Goal: Task Accomplishment & Management: Complete application form

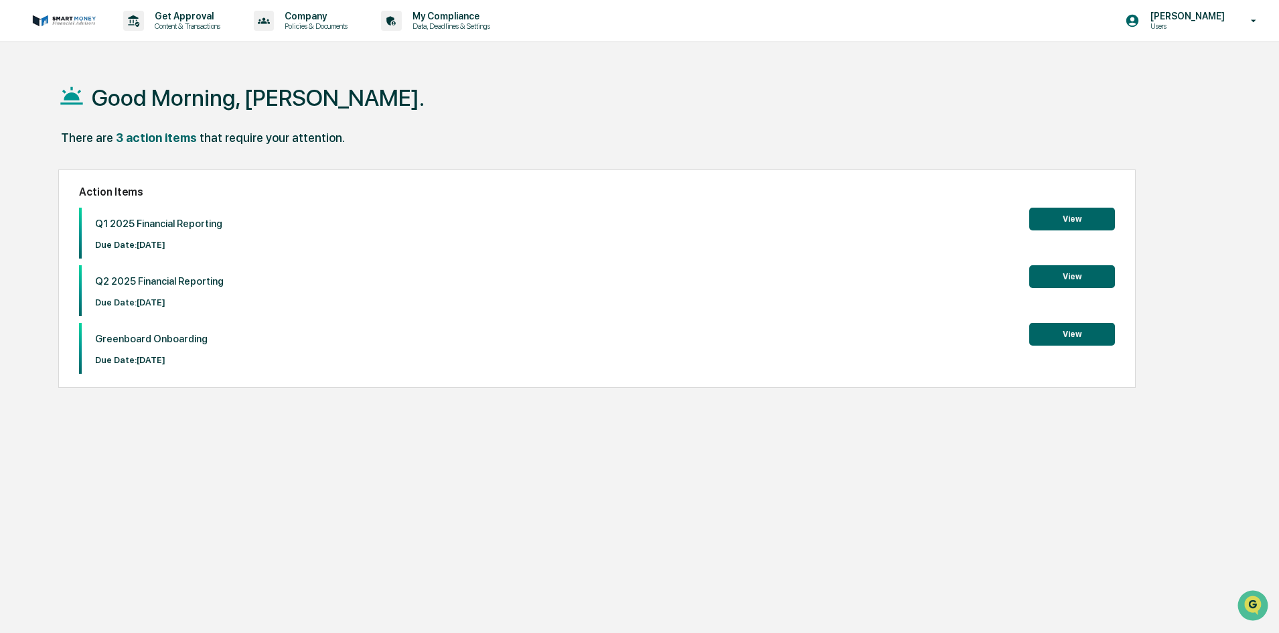
click at [1059, 332] on button "View" at bounding box center [1072, 334] width 86 height 23
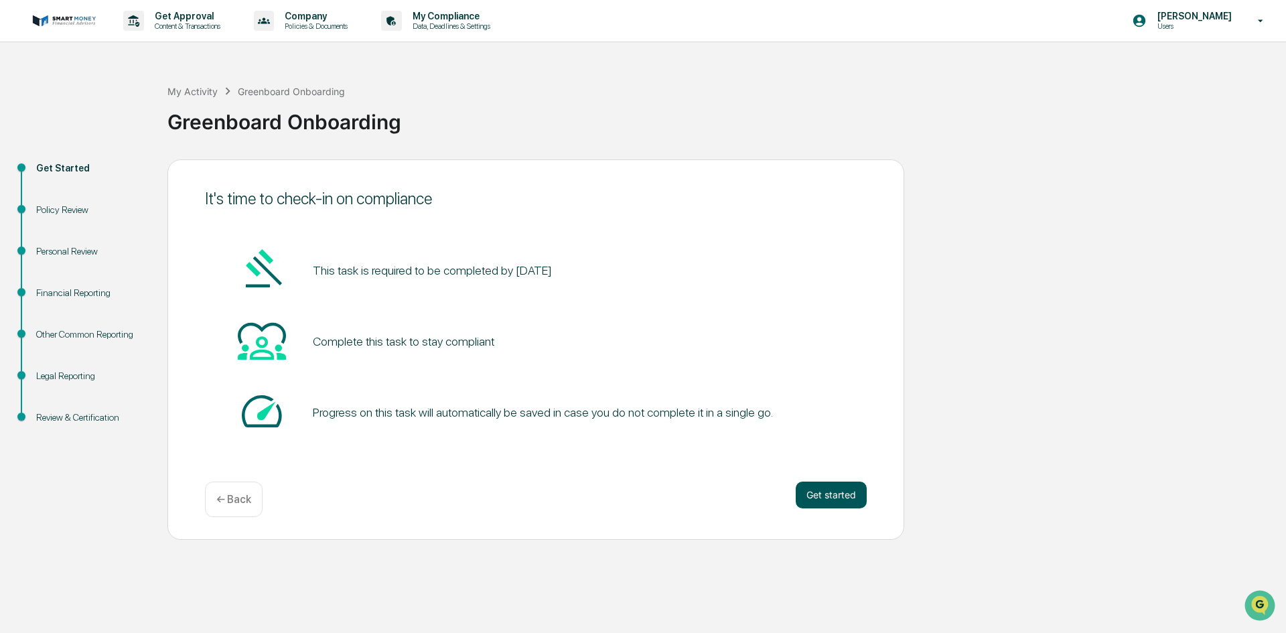
click at [834, 489] on button "Get started" at bounding box center [830, 494] width 71 height 27
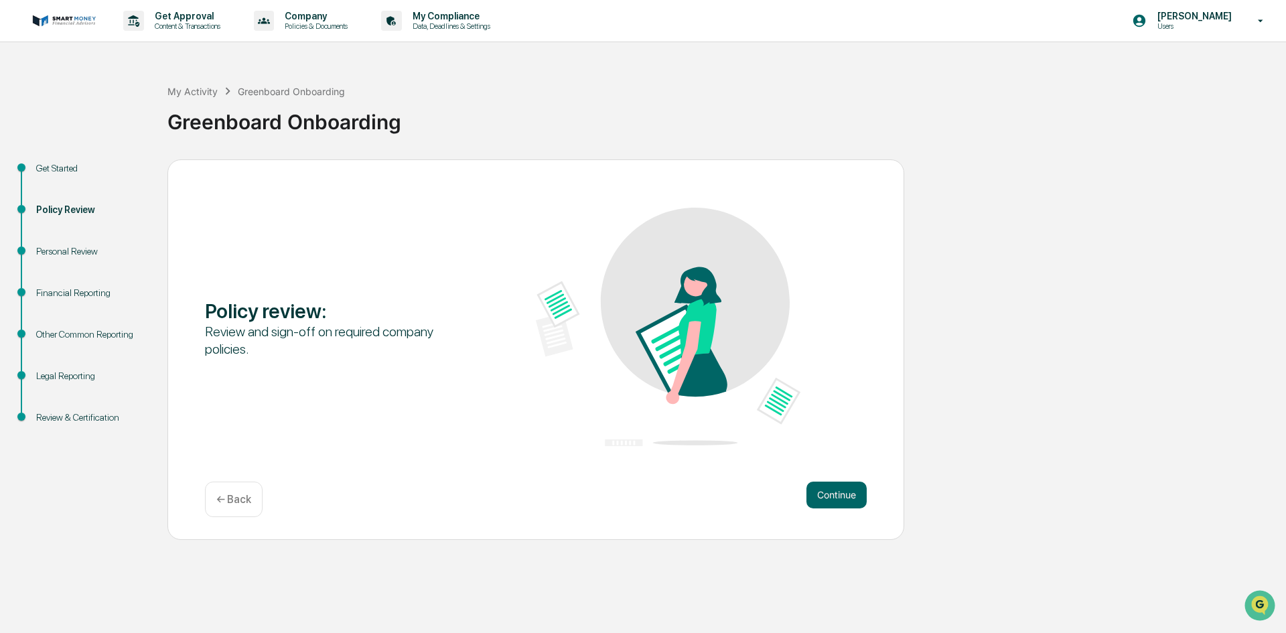
click at [834, 489] on button "Continue" at bounding box center [836, 494] width 60 height 27
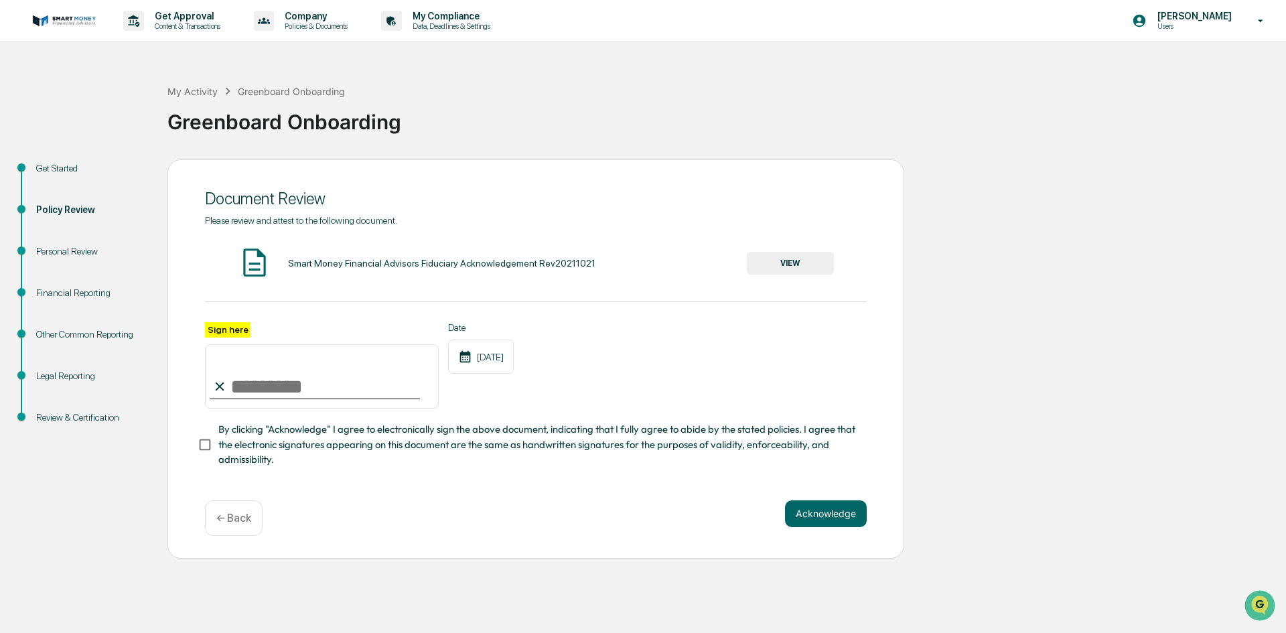
click at [772, 263] on button "VIEW" at bounding box center [790, 263] width 87 height 23
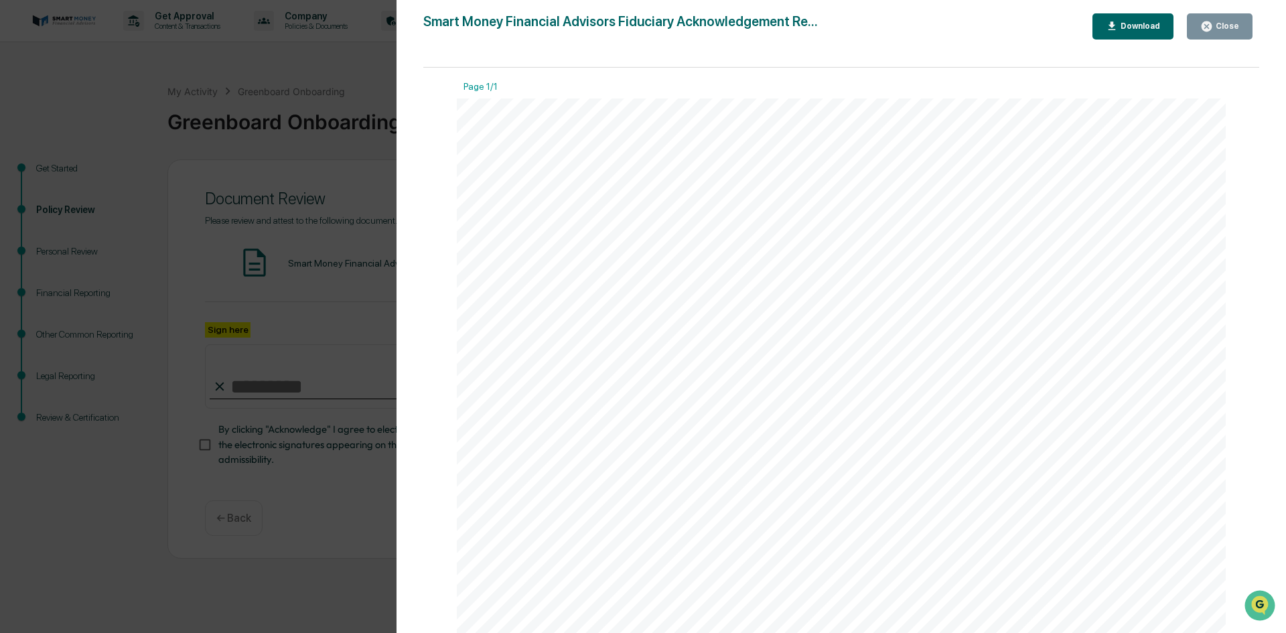
click at [1219, 21] on div "Close" at bounding box center [1219, 26] width 39 height 13
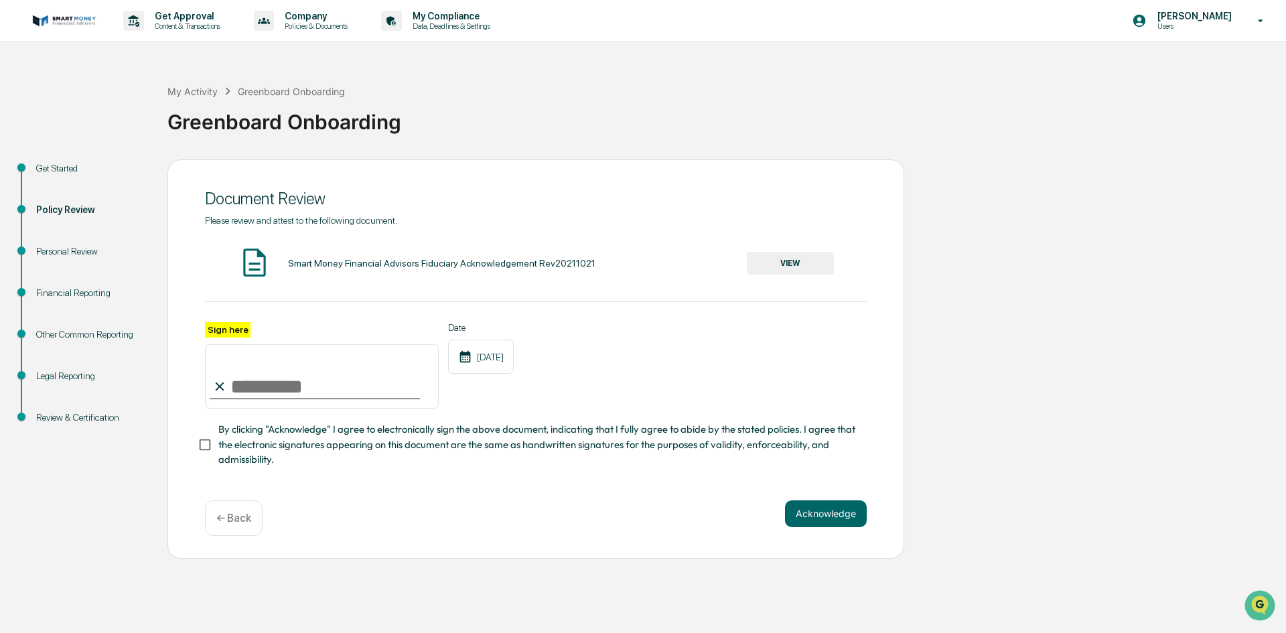
click at [234, 383] on input "Sign here" at bounding box center [322, 376] width 234 height 64
type input "**********"
click at [836, 516] on button "Acknowledge" at bounding box center [826, 513] width 82 height 27
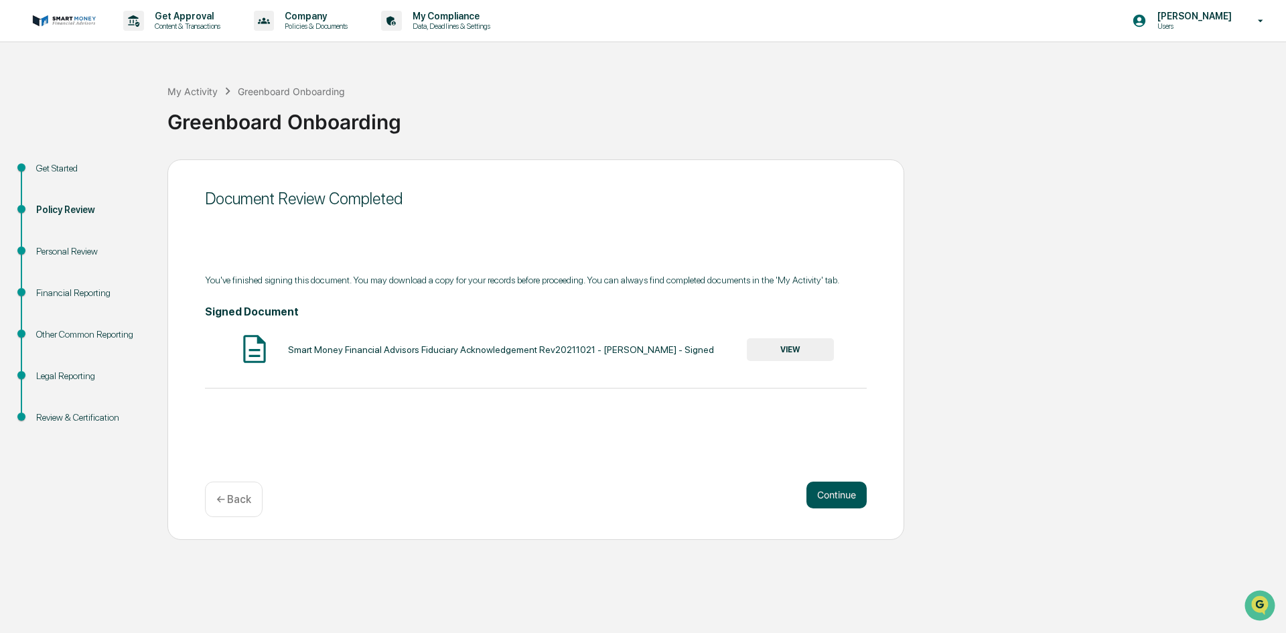
click at [848, 489] on button "Continue" at bounding box center [836, 494] width 60 height 27
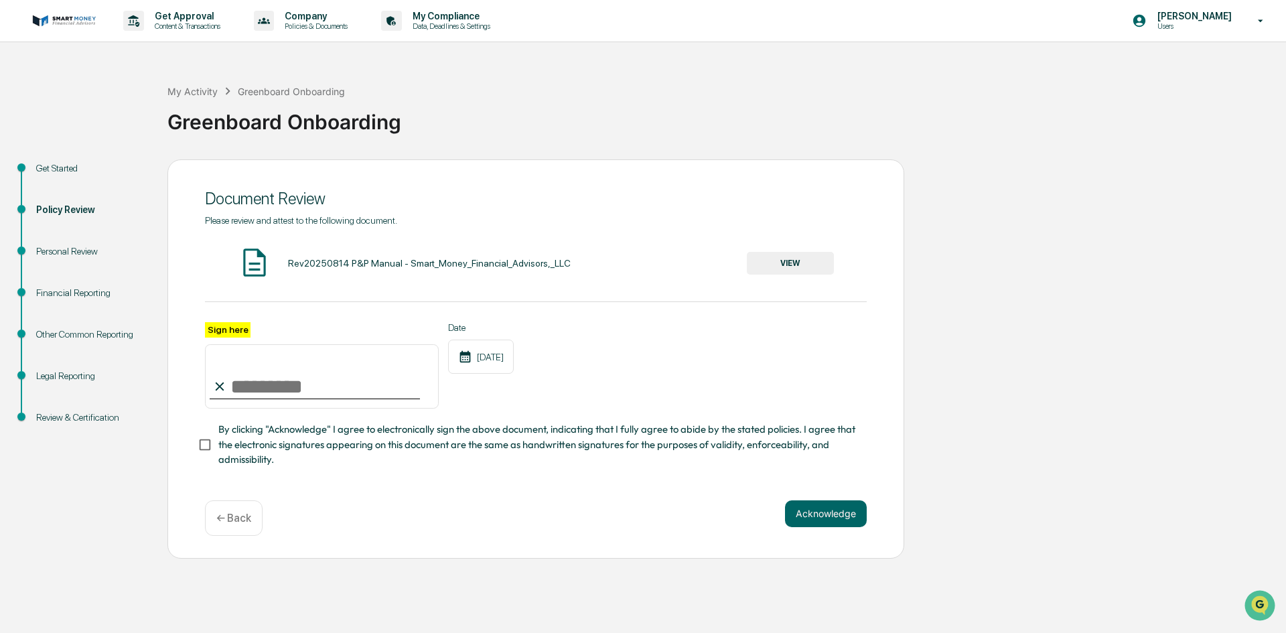
click at [811, 262] on button "VIEW" at bounding box center [790, 263] width 87 height 23
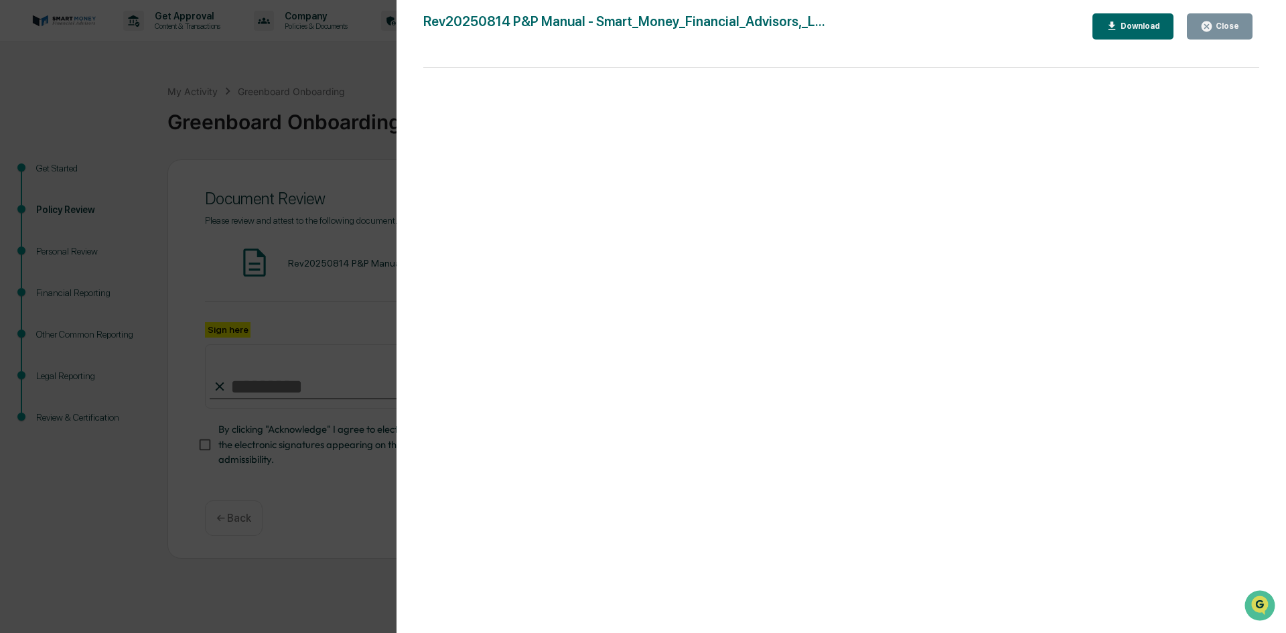
click at [1226, 23] on div "Close" at bounding box center [1226, 25] width 26 height 9
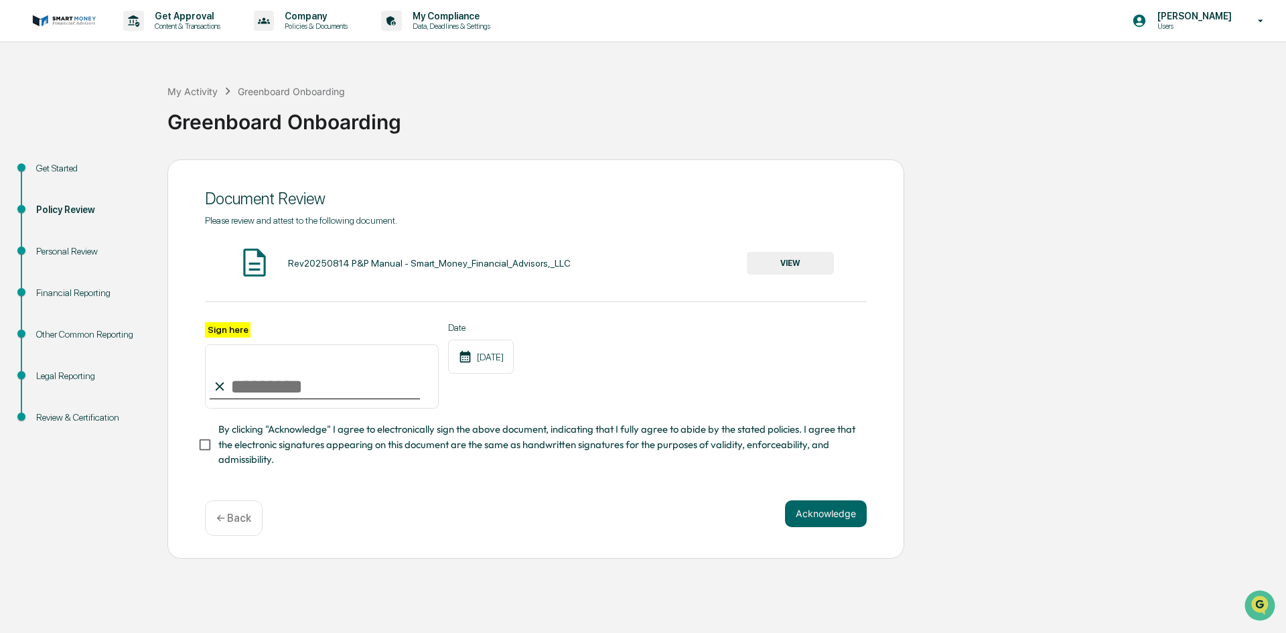
click at [70, 248] on div "Personal Review" at bounding box center [91, 251] width 110 height 14
click at [258, 387] on input "Sign here" at bounding box center [322, 376] width 234 height 64
type input "**********"
click at [830, 515] on button "Acknowledge" at bounding box center [826, 513] width 82 height 27
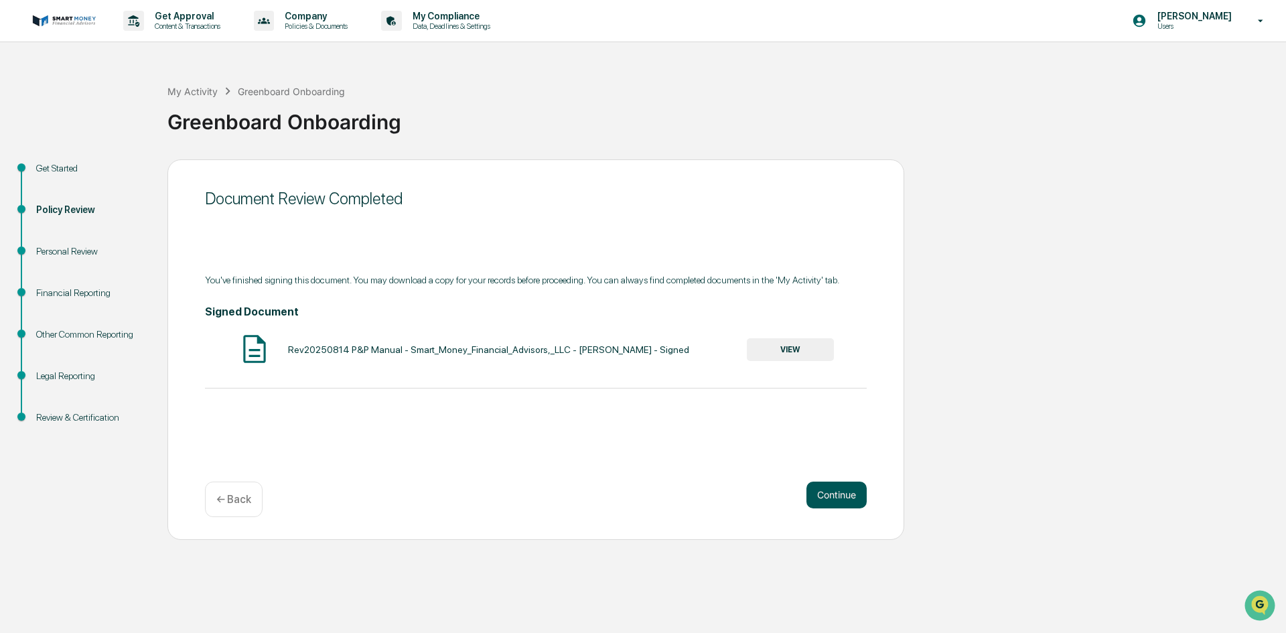
click at [834, 496] on button "Continue" at bounding box center [836, 494] width 60 height 27
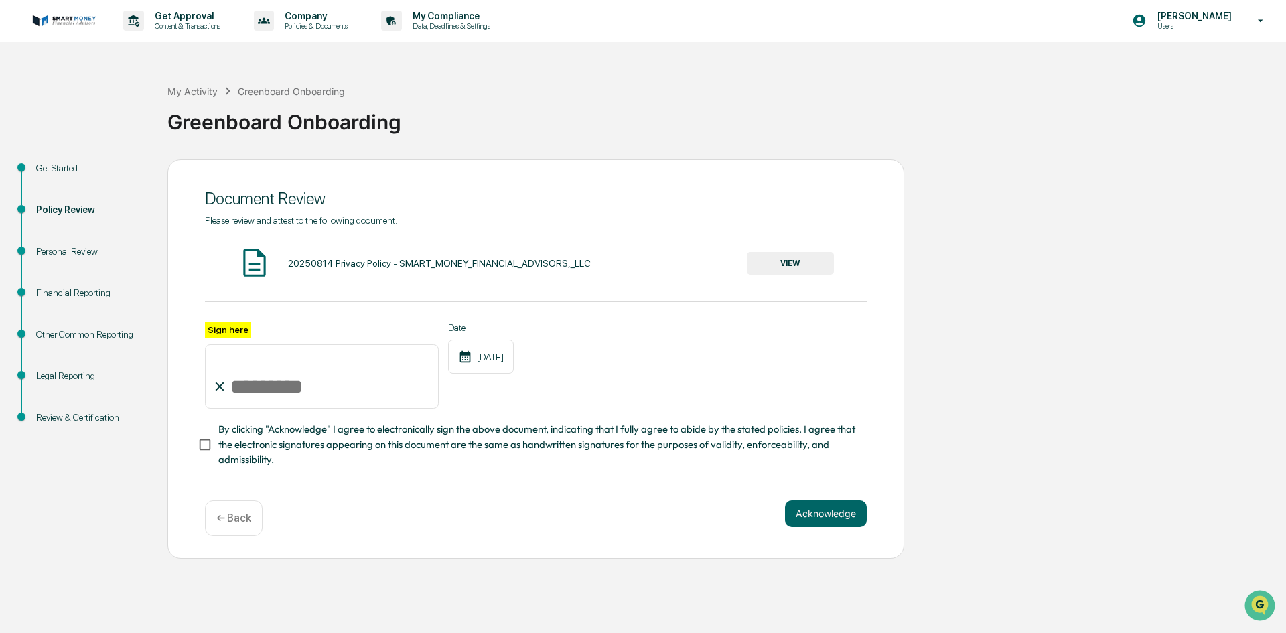
click at [779, 268] on button "VIEW" at bounding box center [790, 263] width 87 height 23
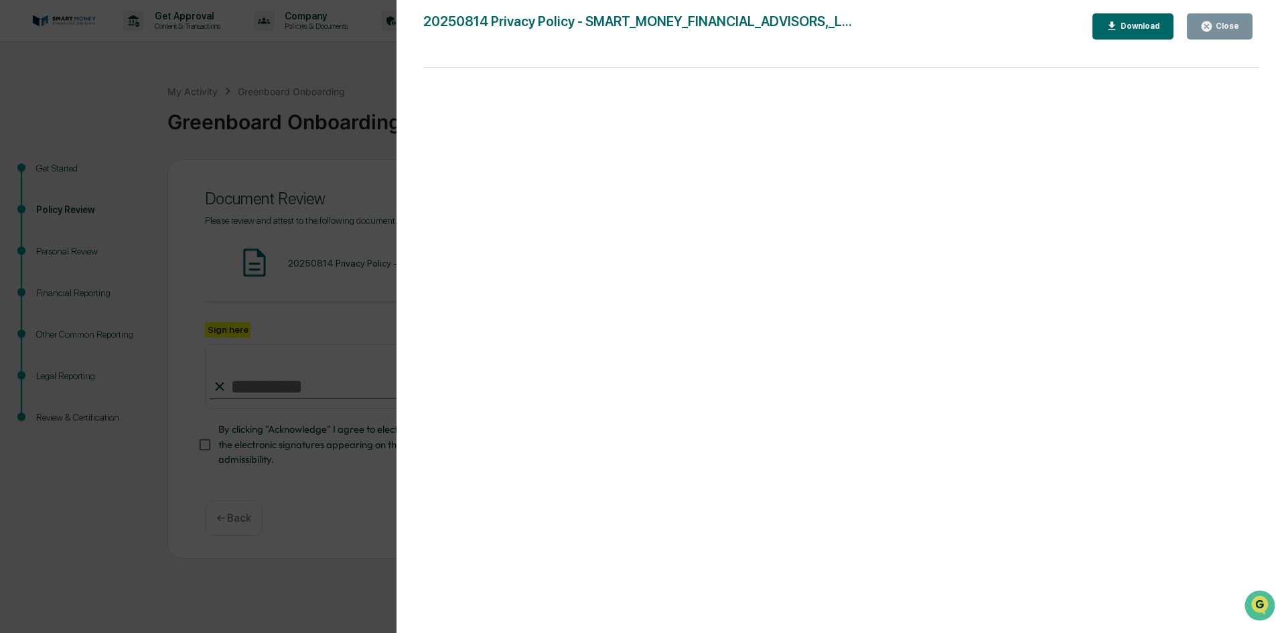
click at [1215, 23] on div "Close" at bounding box center [1226, 25] width 26 height 9
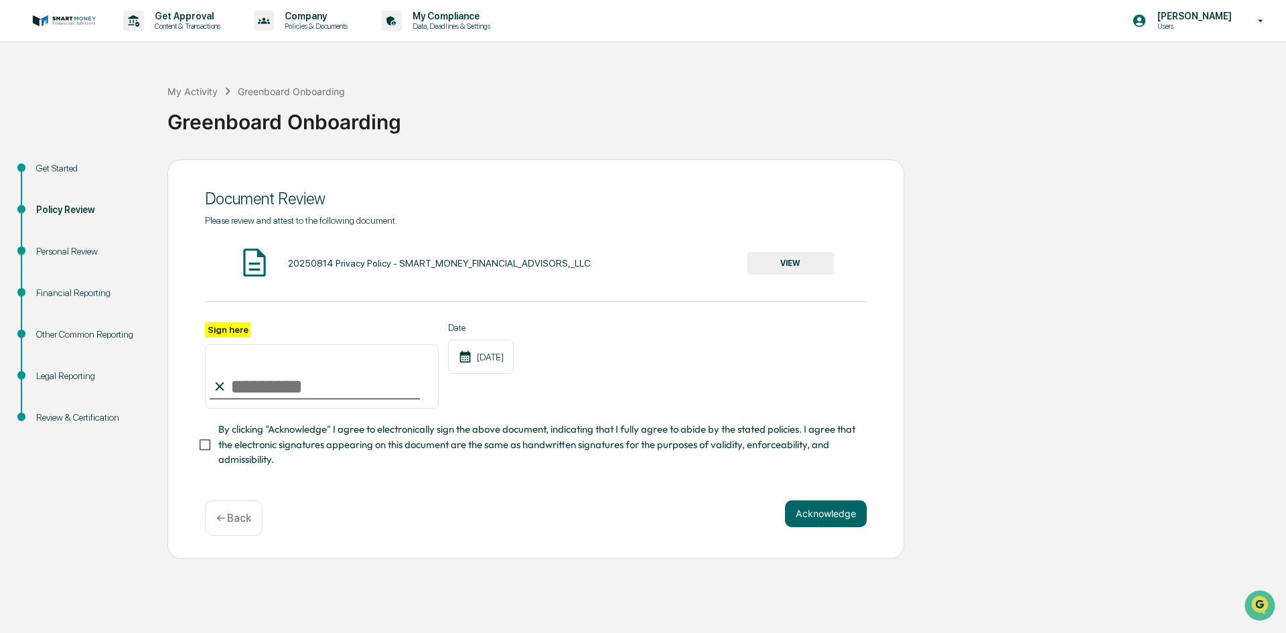
click at [270, 394] on input "Sign here" at bounding box center [322, 376] width 234 height 64
type input "**********"
click at [816, 517] on button "Acknowledge" at bounding box center [826, 513] width 82 height 27
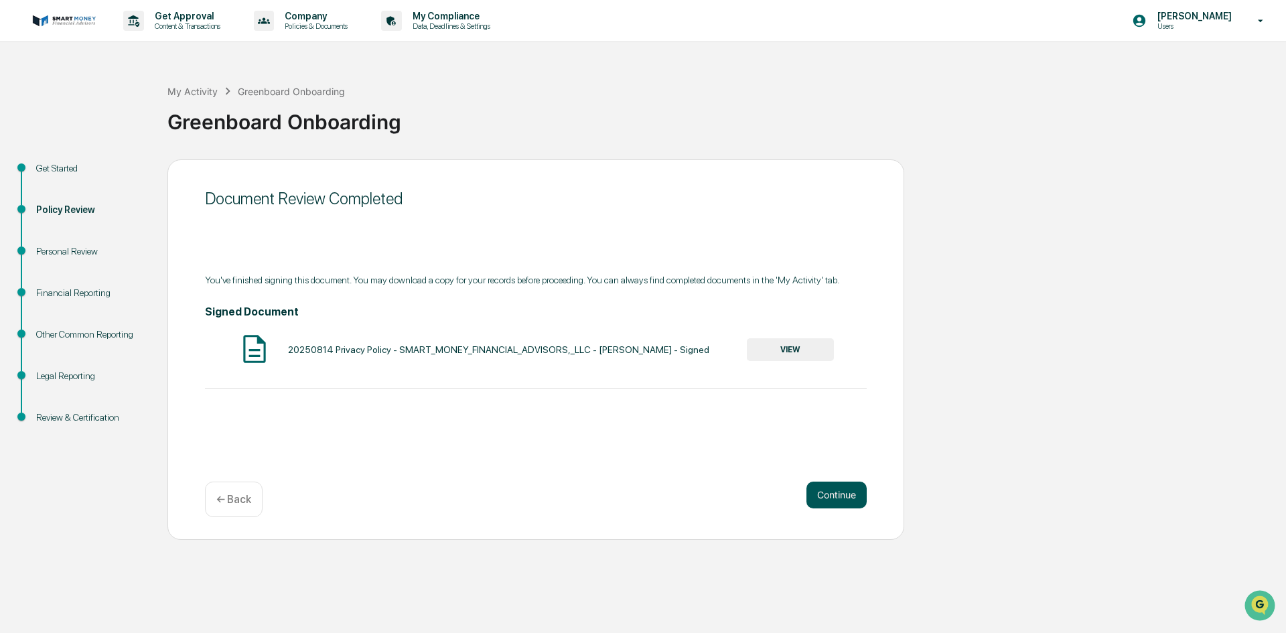
click at [833, 487] on button "Continue" at bounding box center [836, 494] width 60 height 27
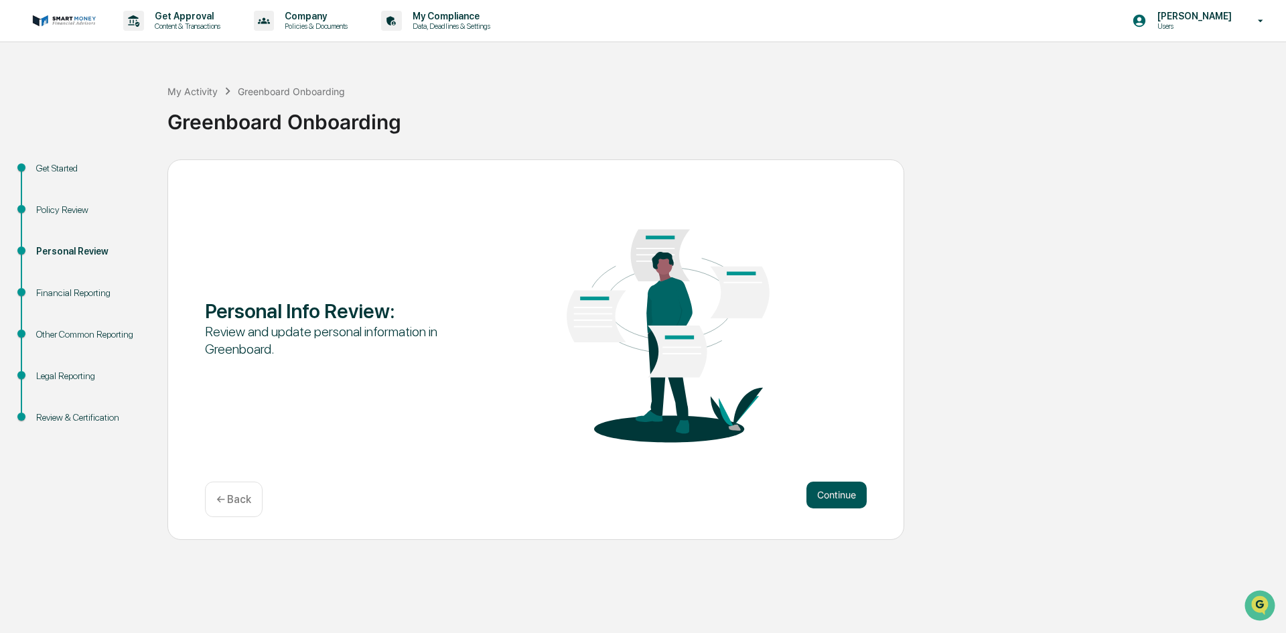
click at [830, 500] on button "Continue" at bounding box center [836, 494] width 60 height 27
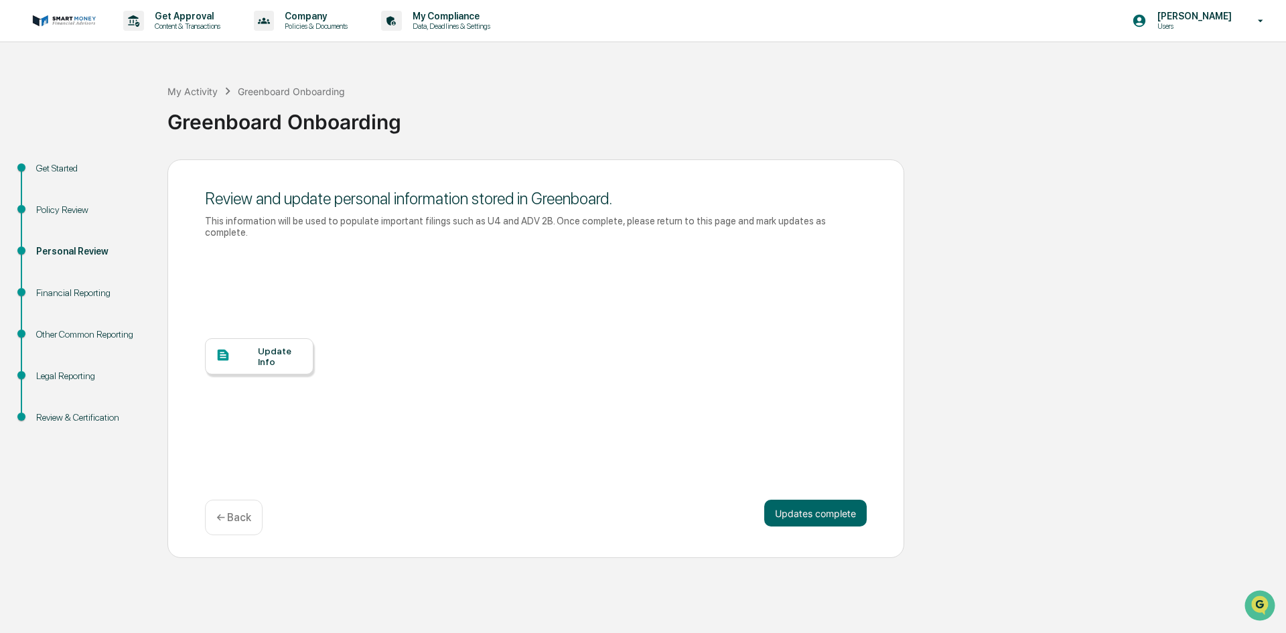
click at [273, 348] on div "Update Info" at bounding box center [280, 356] width 45 height 21
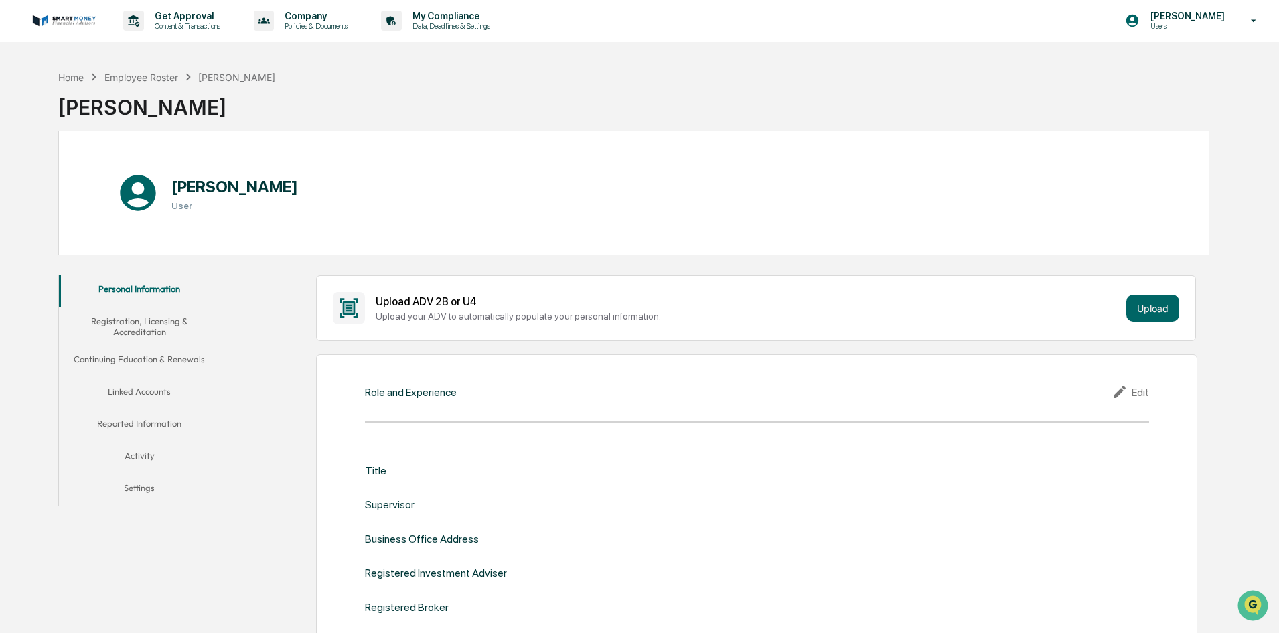
click at [1137, 391] on div "Edit" at bounding box center [1130, 392] width 37 height 16
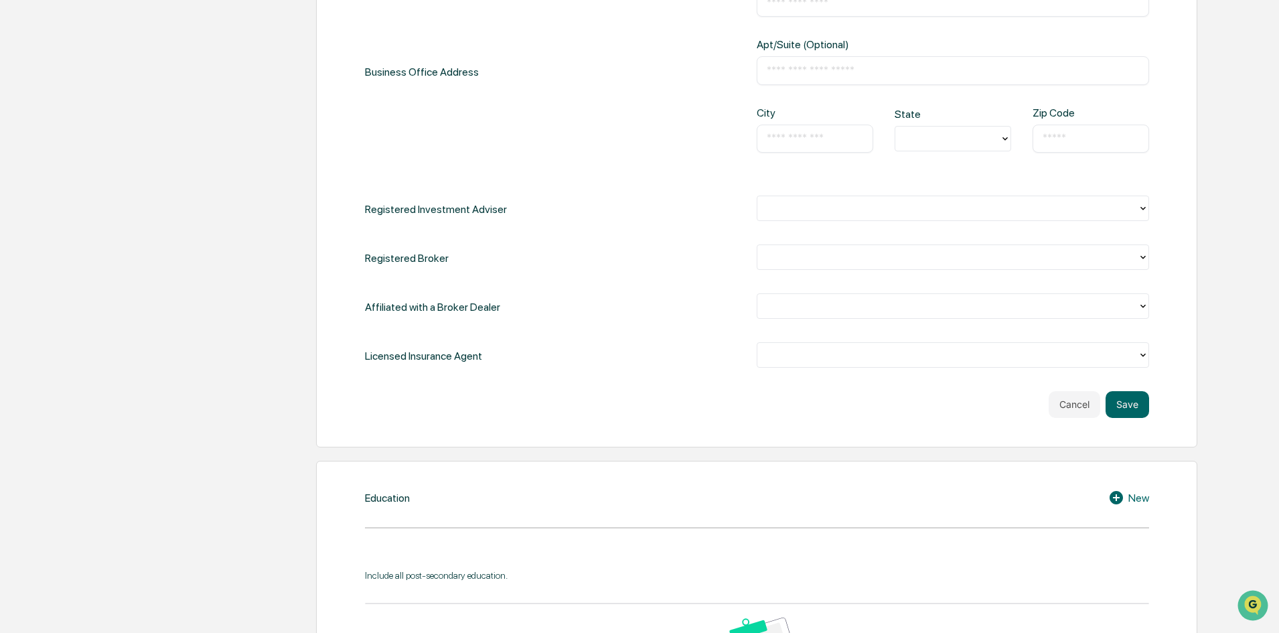
scroll to position [625, 0]
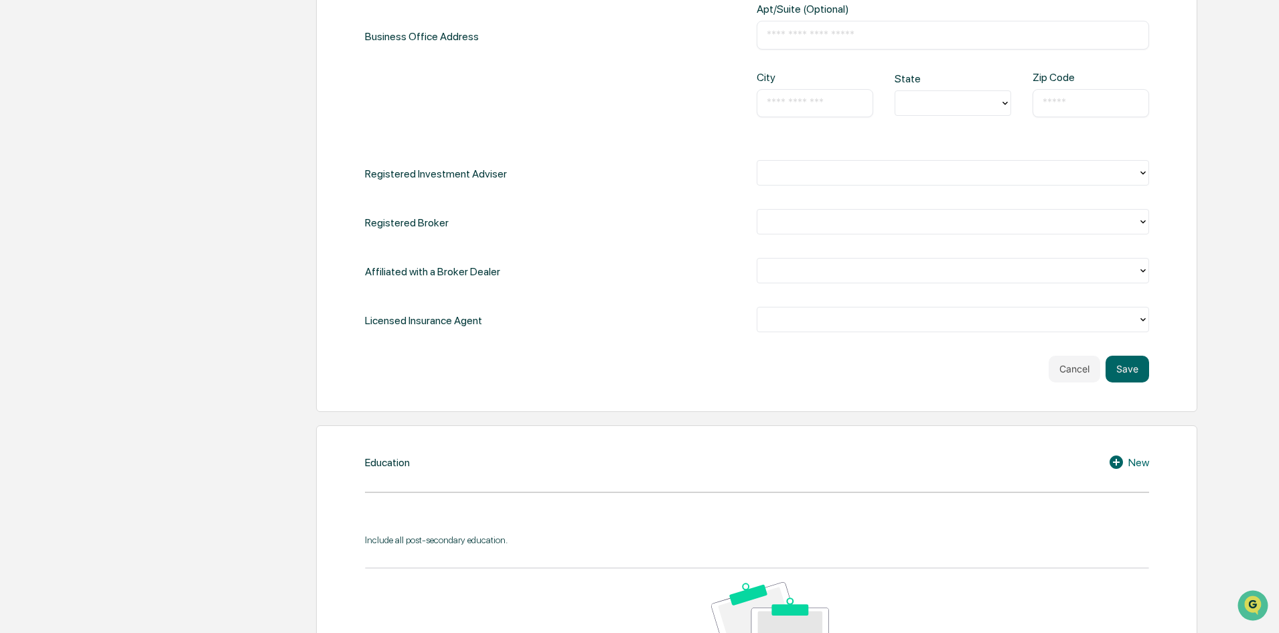
click at [804, 322] on div at bounding box center [947, 318] width 367 height 15
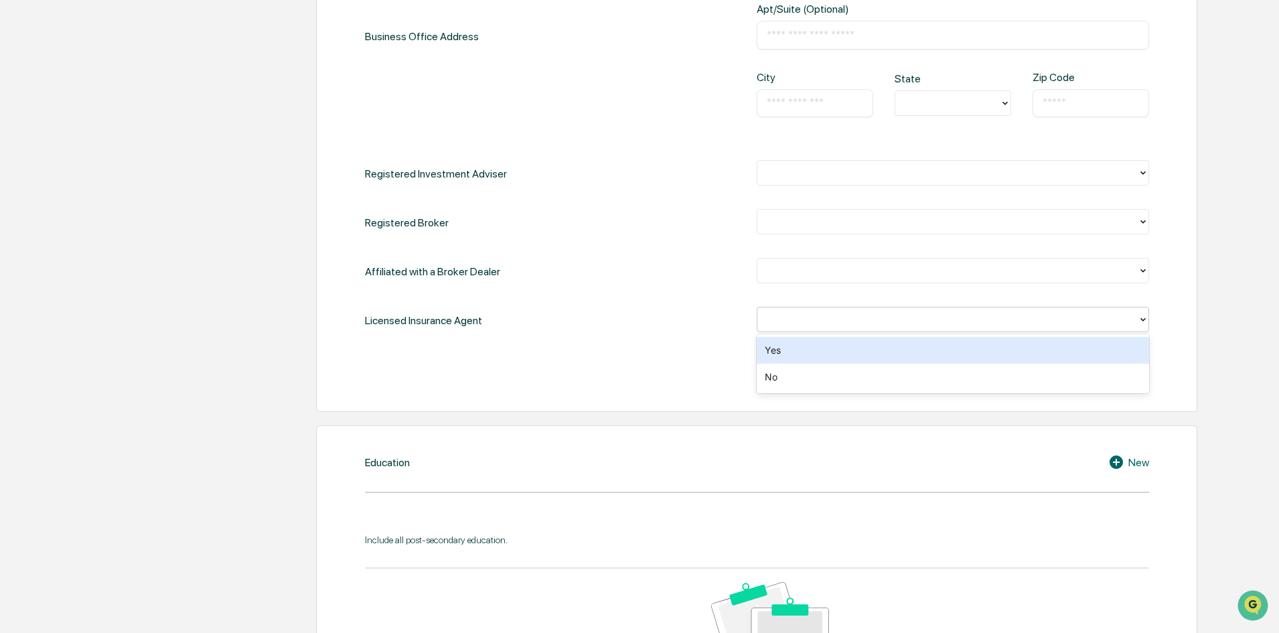
click at [804, 322] on div at bounding box center [947, 318] width 367 height 15
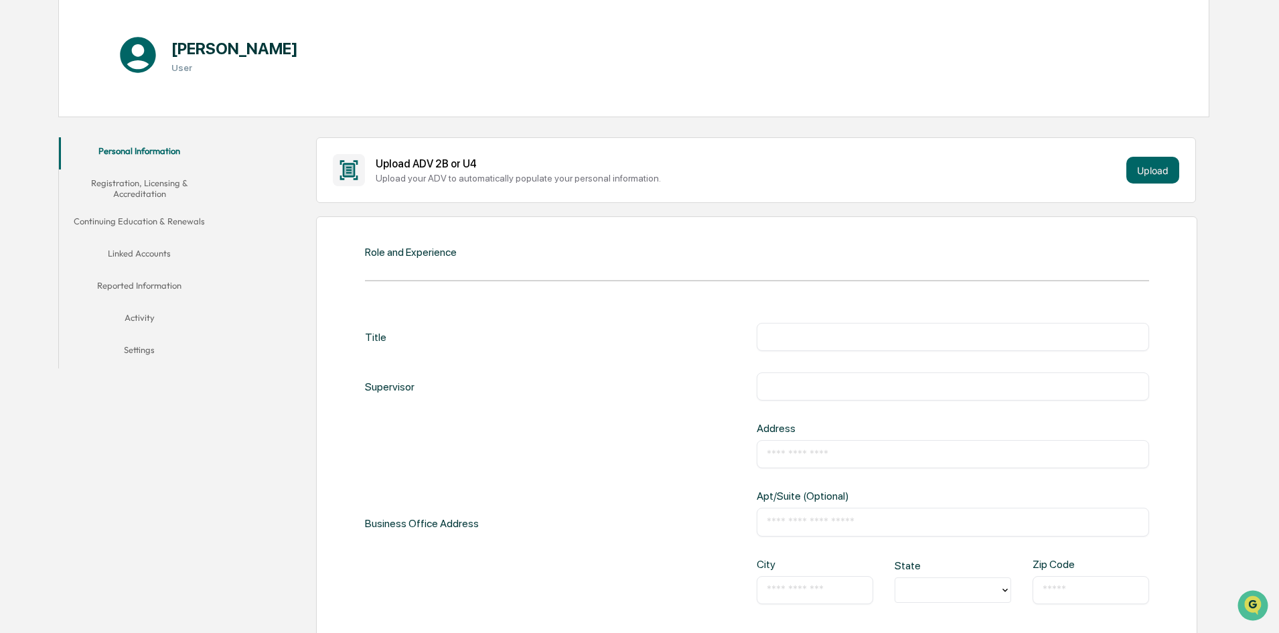
scroll to position [134, 0]
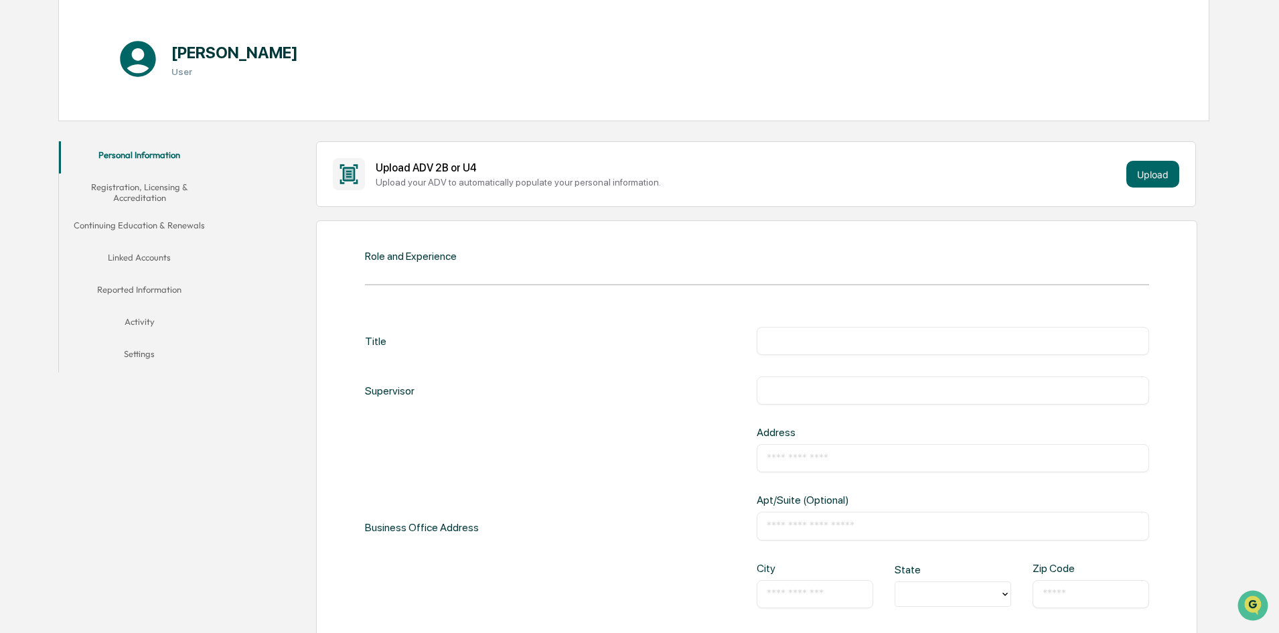
click at [700, 264] on div "Role and Experience Title ​ Supervisor ​ Business Office Address Address ​ Apt/…" at bounding box center [756, 561] width 881 height 682
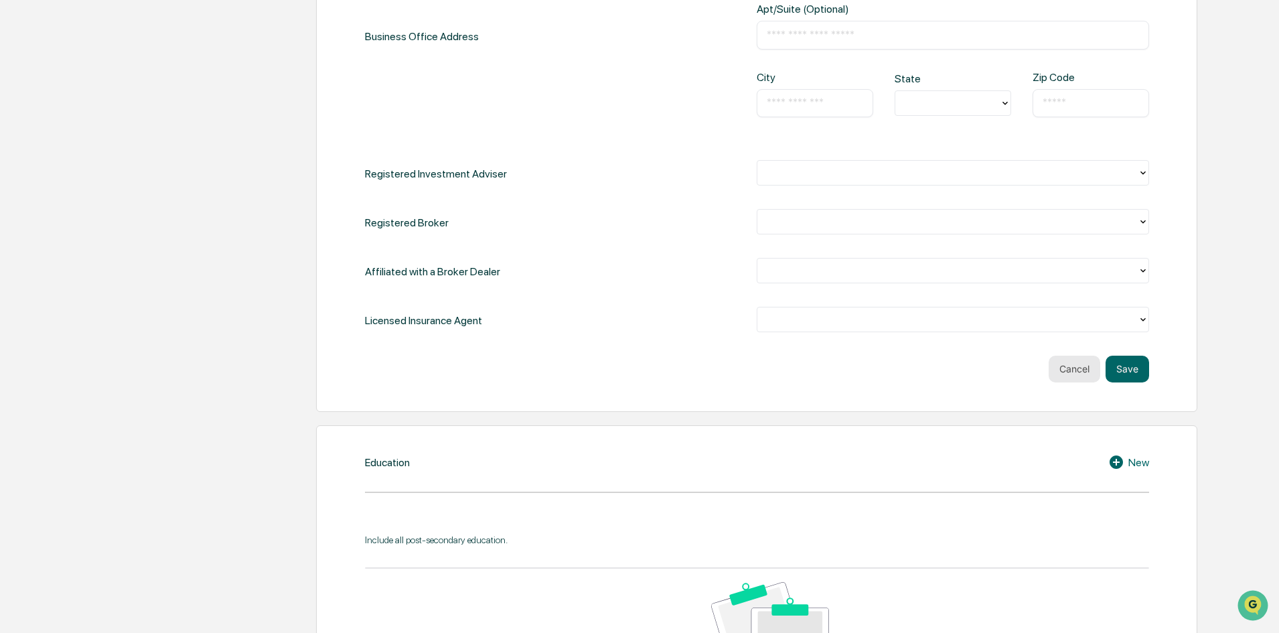
click at [1066, 364] on button "Cancel" at bounding box center [1075, 369] width 52 height 27
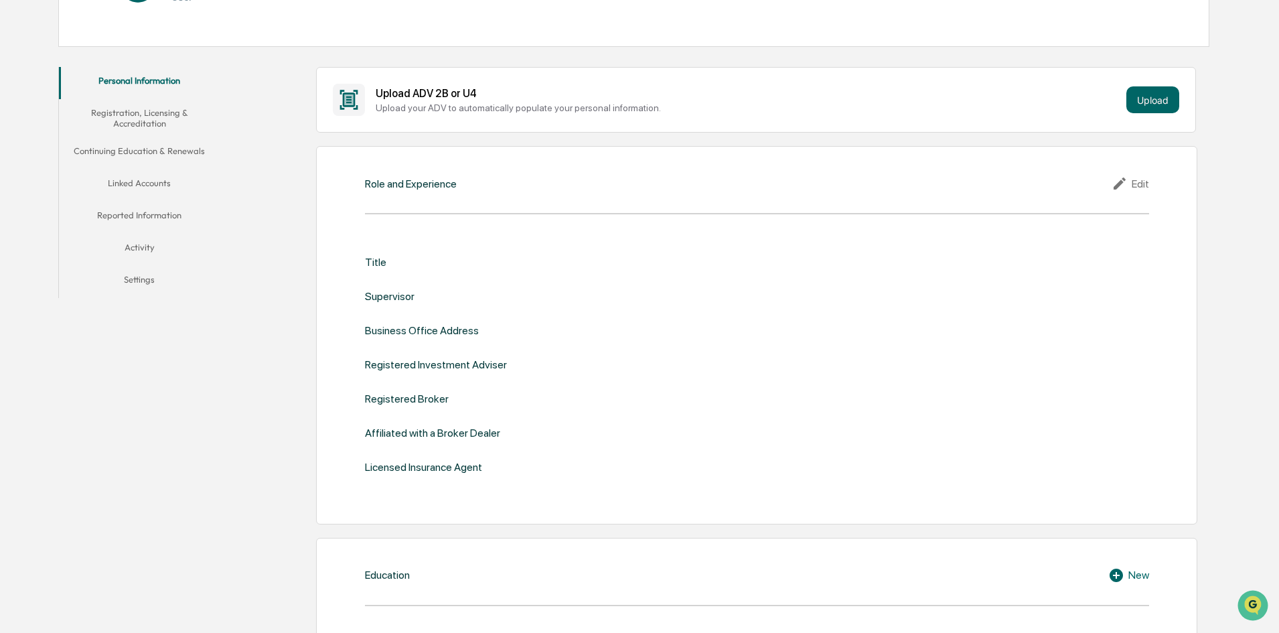
scroll to position [0, 0]
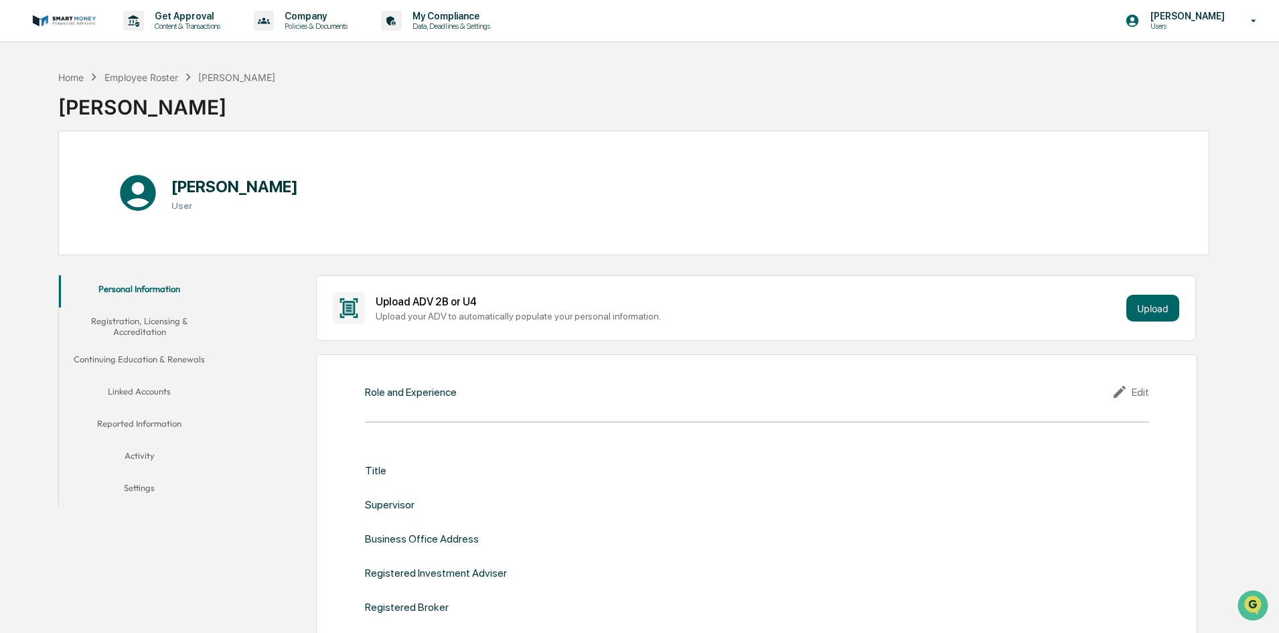
click at [1132, 384] on icon at bounding box center [1122, 392] width 20 height 16
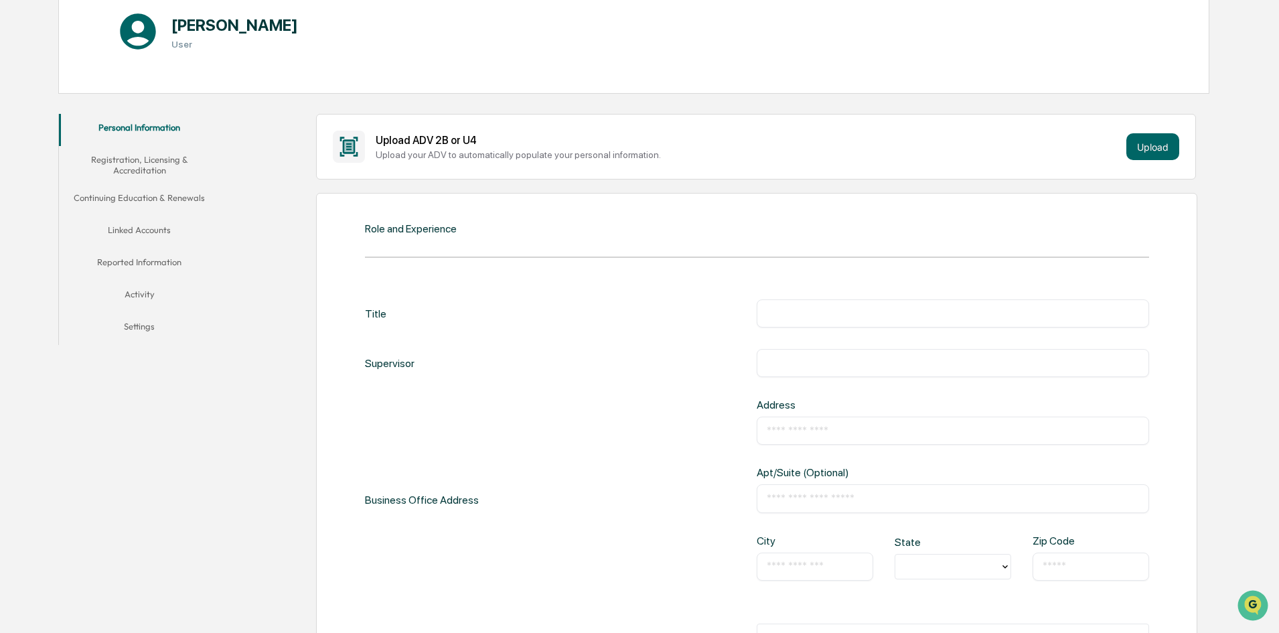
scroll to position [179, 0]
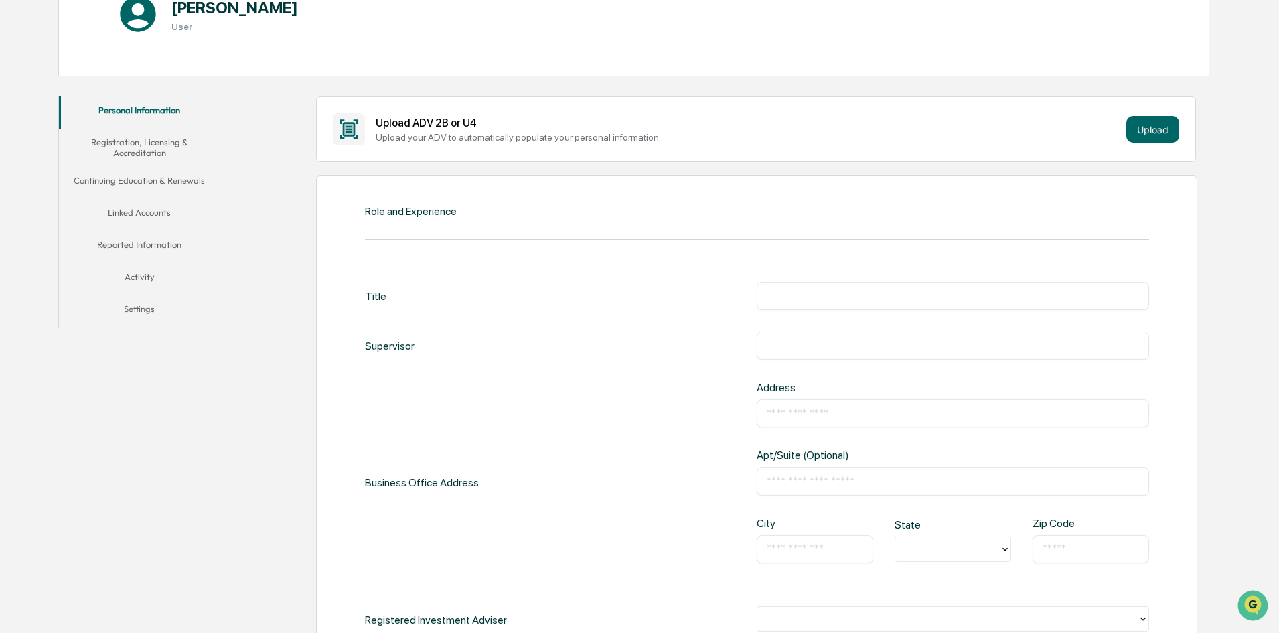
click at [776, 300] on input "text" at bounding box center [953, 295] width 372 height 13
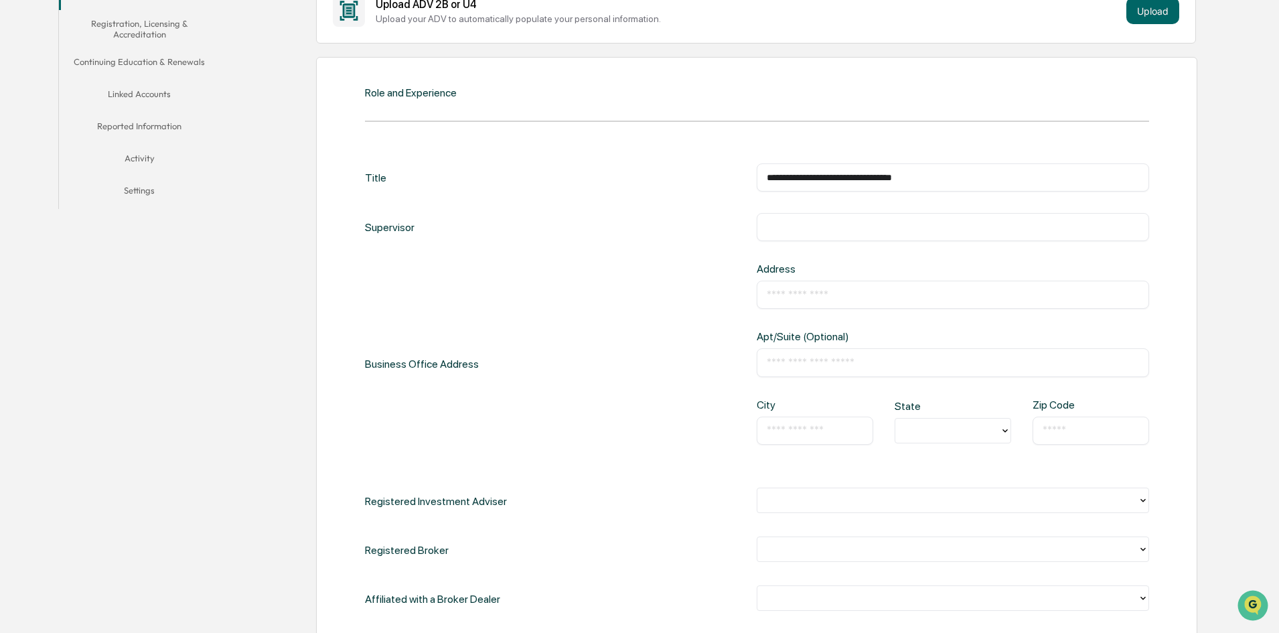
scroll to position [313, 0]
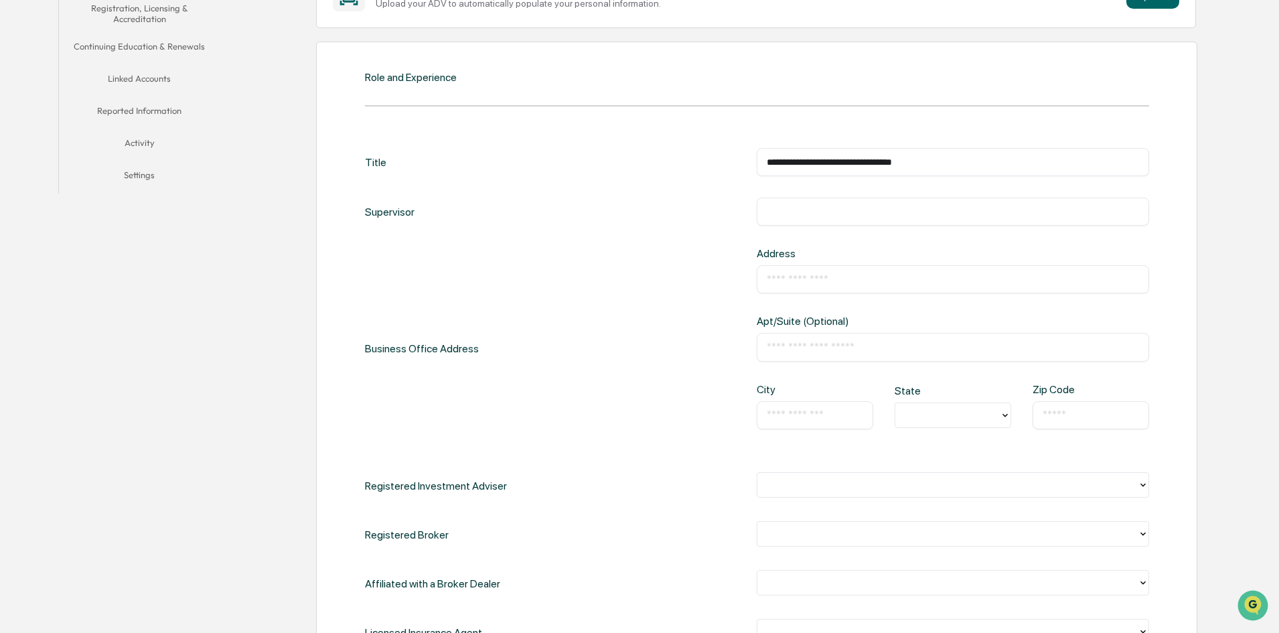
type input "**********"
click at [799, 348] on input "text" at bounding box center [953, 346] width 372 height 13
type input "*"
click at [771, 275] on input "text" at bounding box center [953, 279] width 372 height 13
type input "**********"
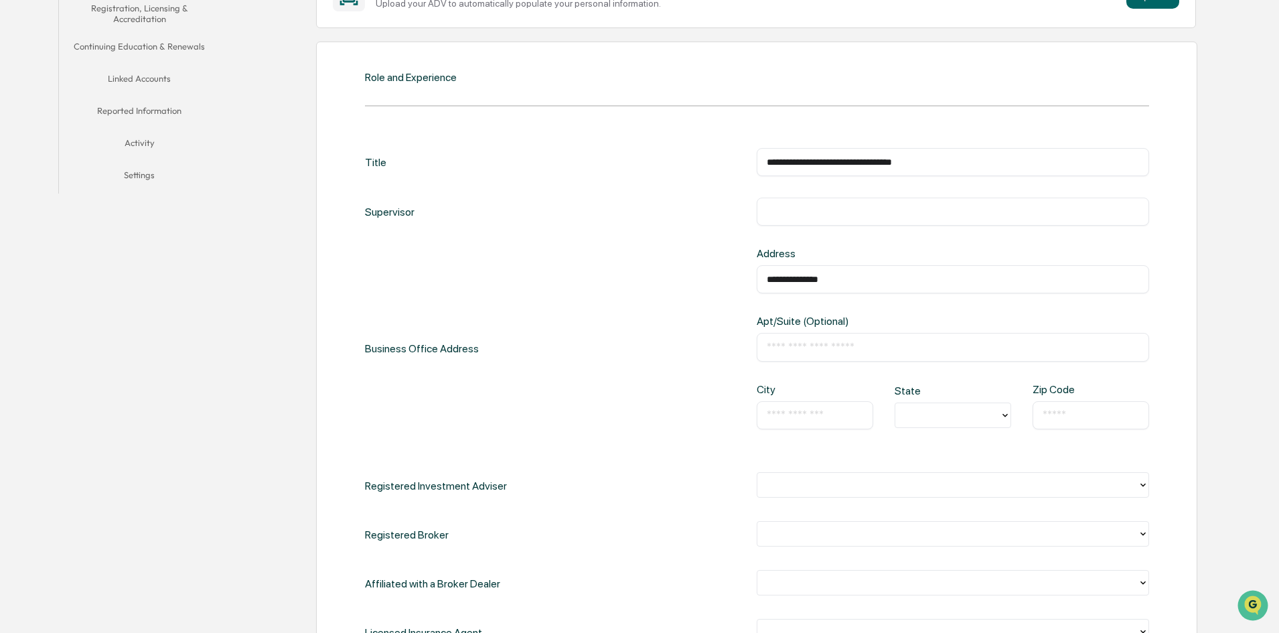
click at [785, 341] on input "text" at bounding box center [953, 346] width 372 height 13
type input "*******"
click at [809, 410] on input "text" at bounding box center [815, 414] width 96 height 13
type input "**********"
type input "**"
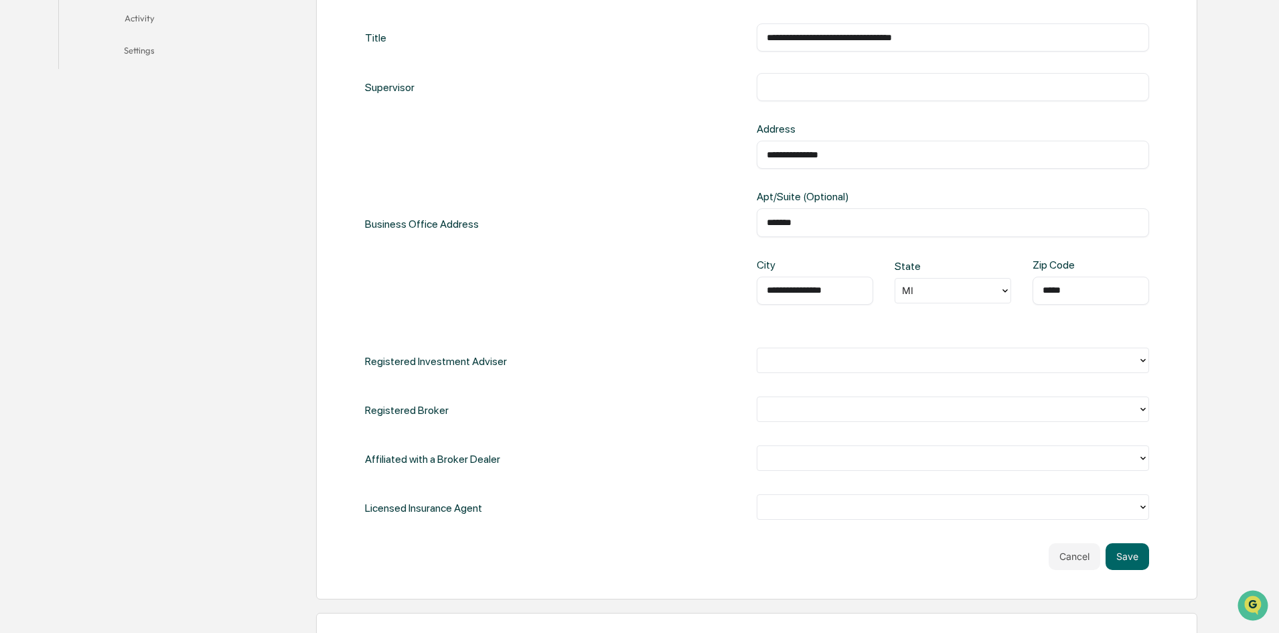
scroll to position [447, 0]
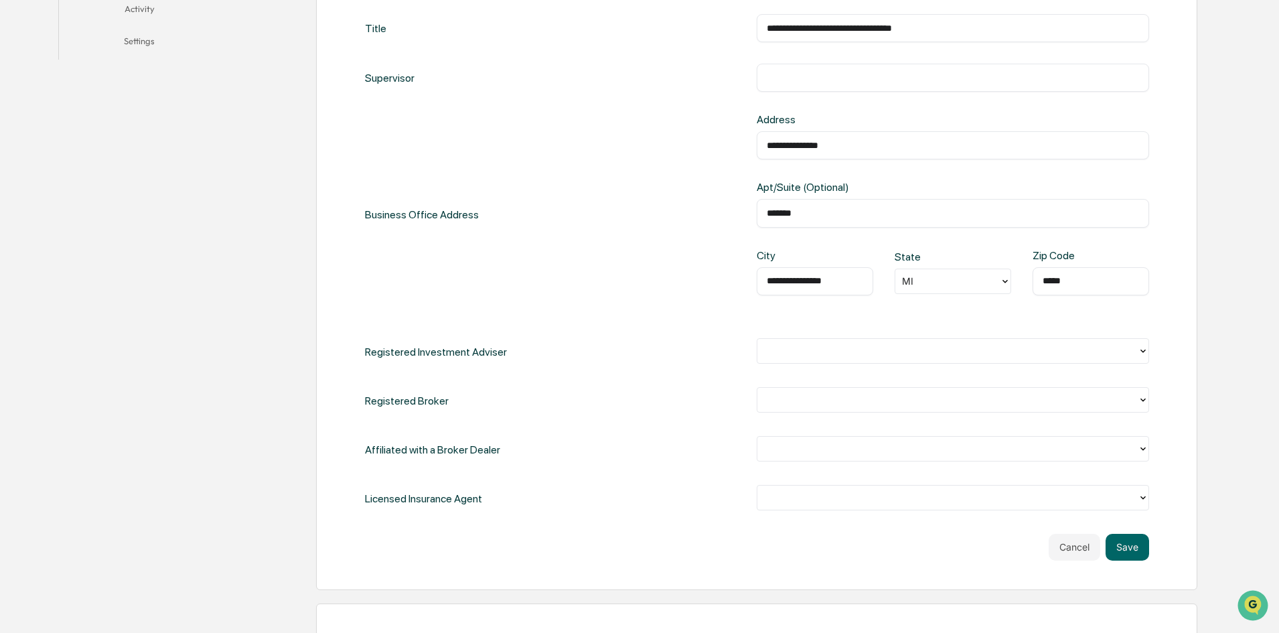
type input "*****"
click at [770, 350] on div at bounding box center [947, 350] width 367 height 15
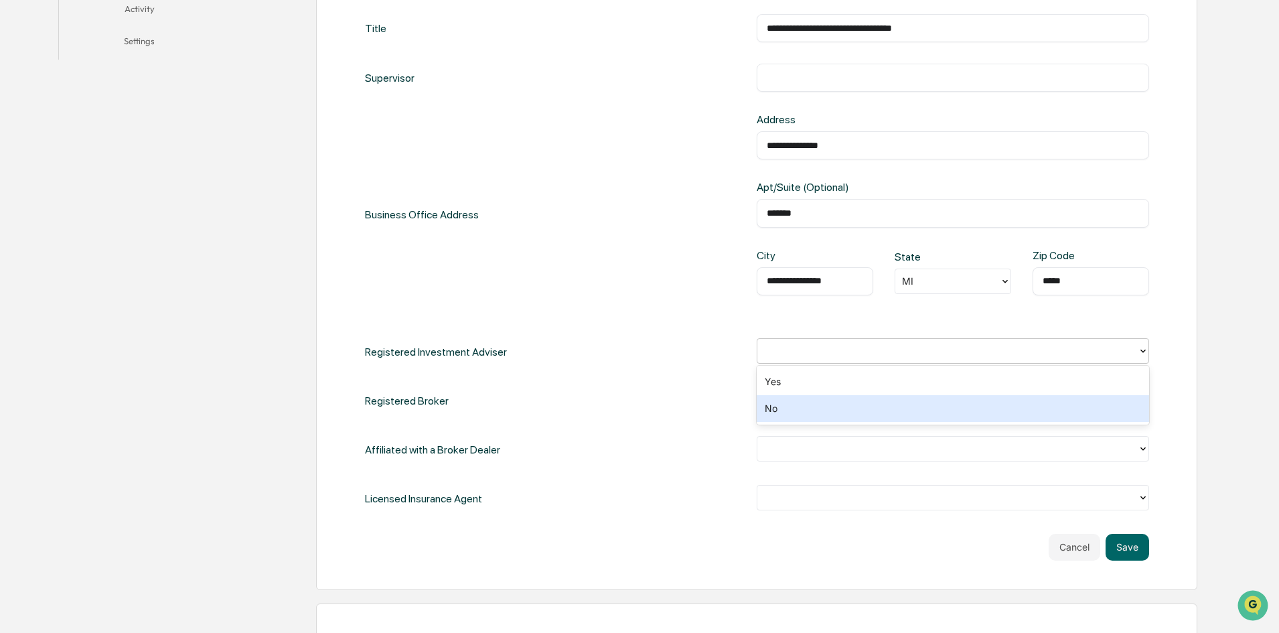
click at [783, 406] on div "No" at bounding box center [953, 408] width 392 height 27
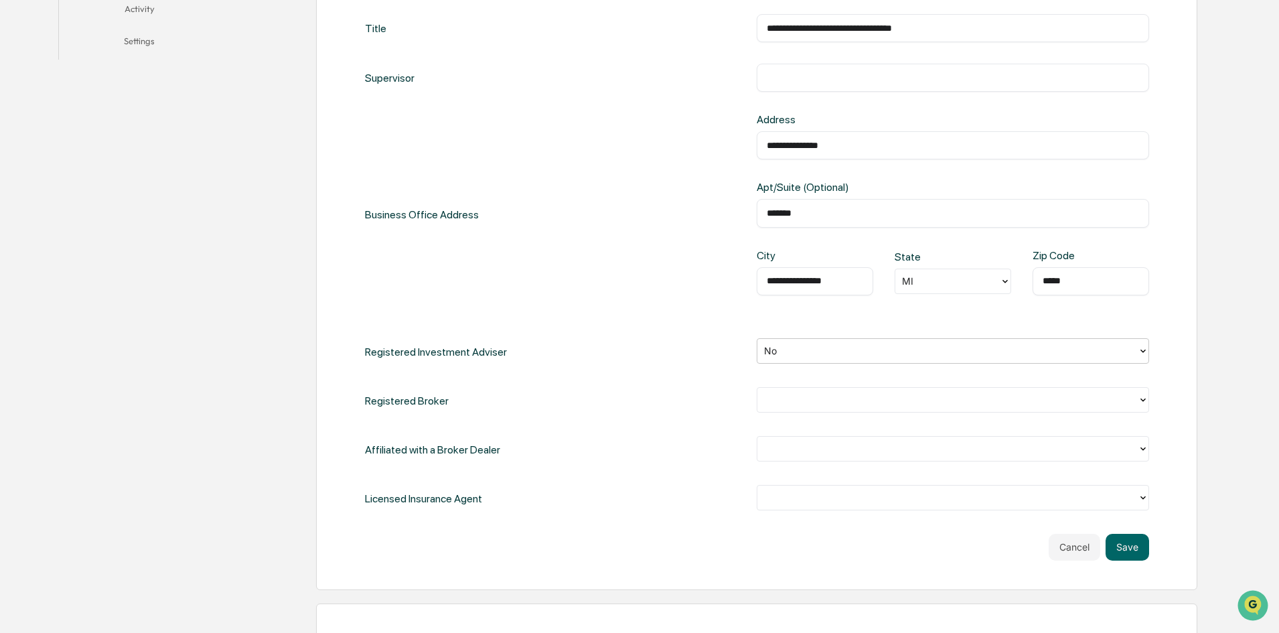
click at [802, 400] on div at bounding box center [947, 399] width 367 height 15
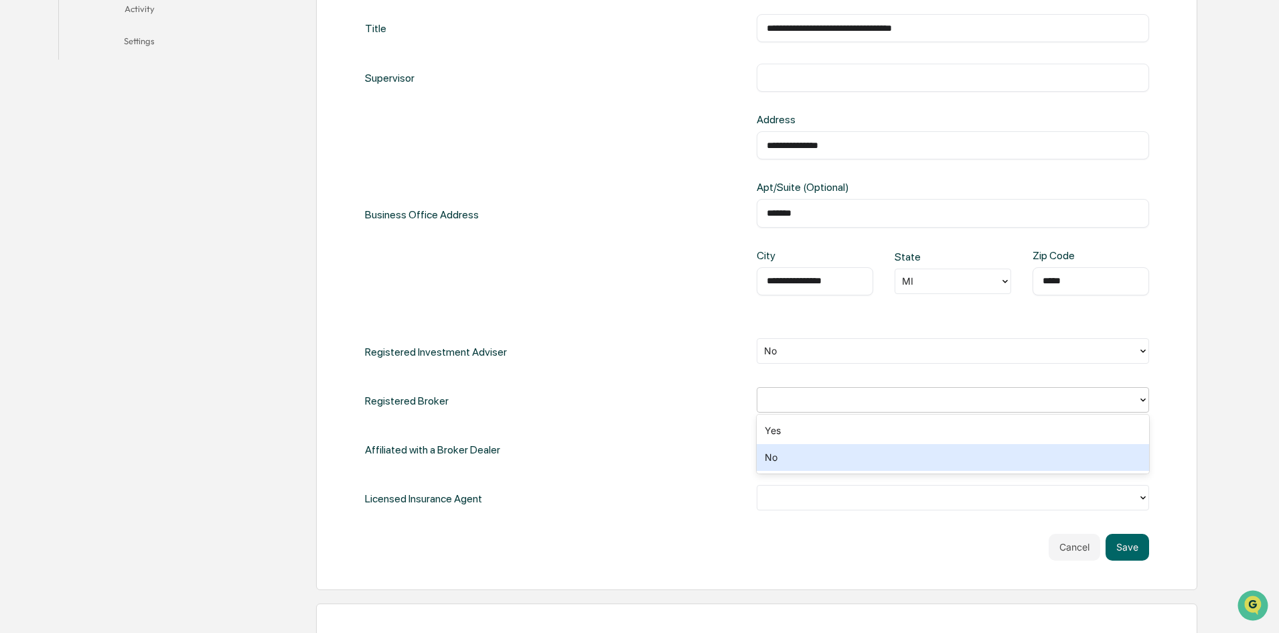
click at [791, 458] on div "No" at bounding box center [953, 457] width 392 height 27
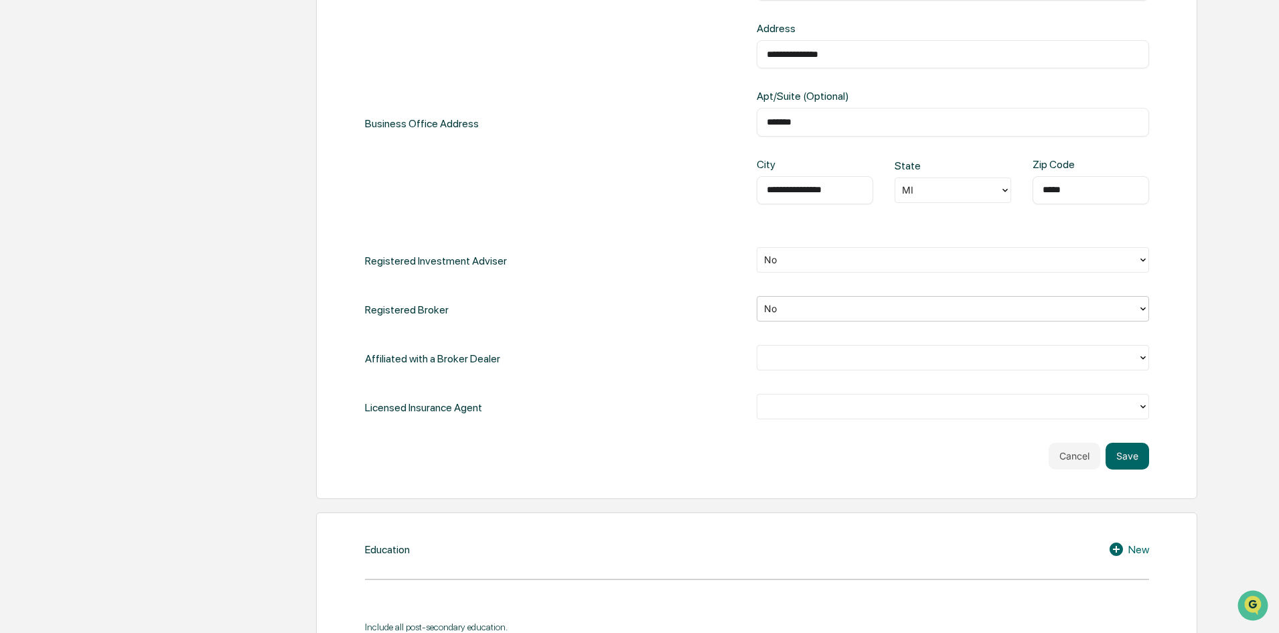
scroll to position [581, 0]
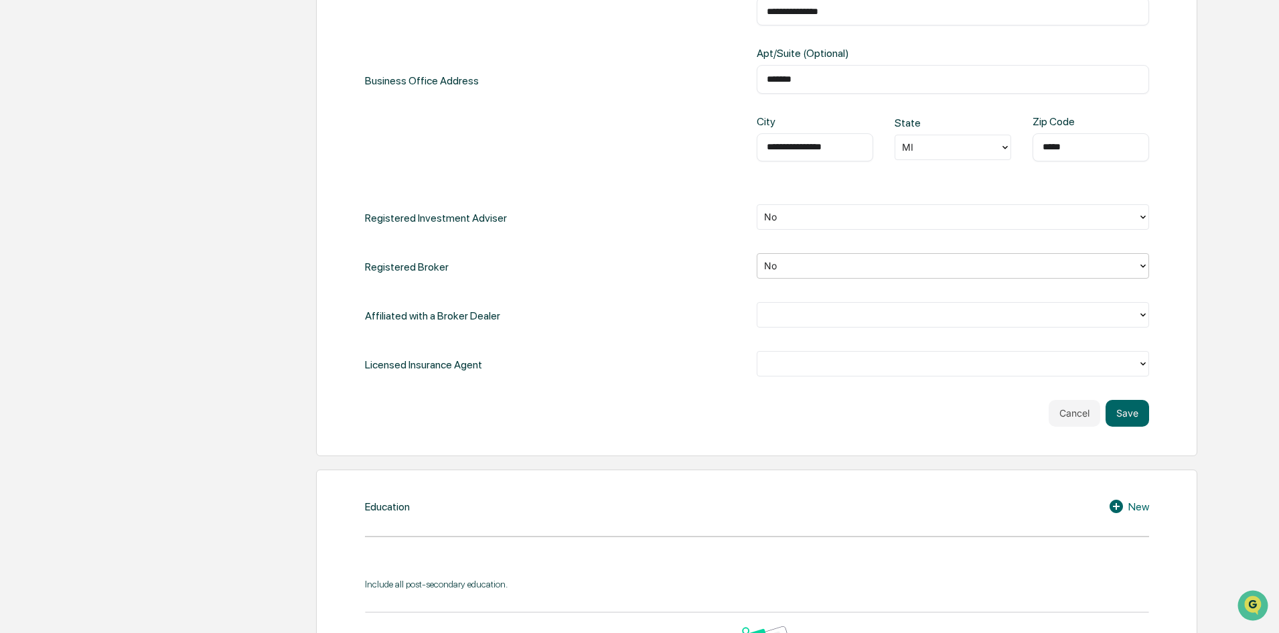
click at [798, 312] on div at bounding box center [947, 314] width 367 height 15
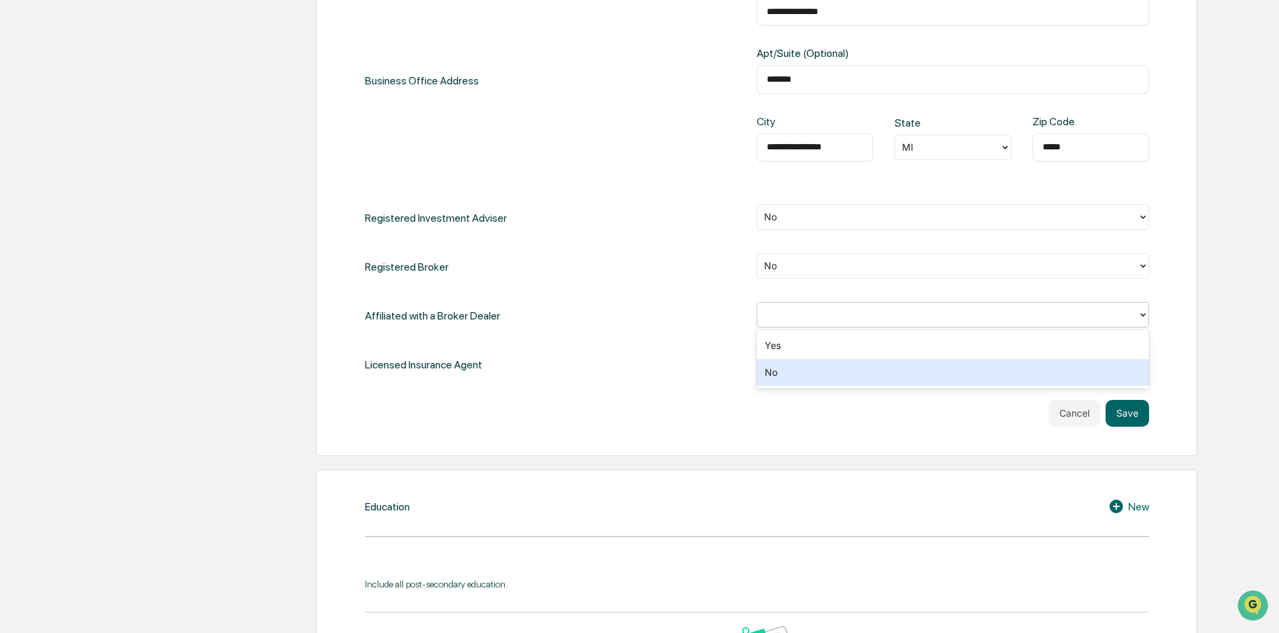
click at [795, 371] on div "No" at bounding box center [953, 372] width 392 height 27
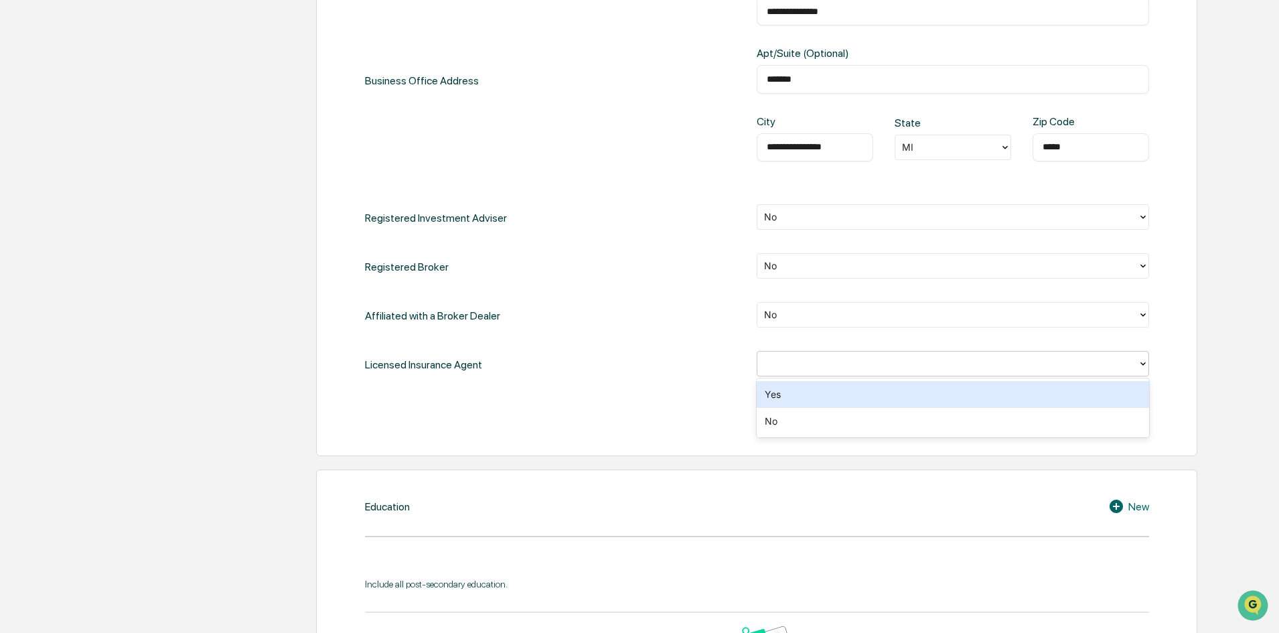
click at [795, 364] on div at bounding box center [947, 363] width 367 height 15
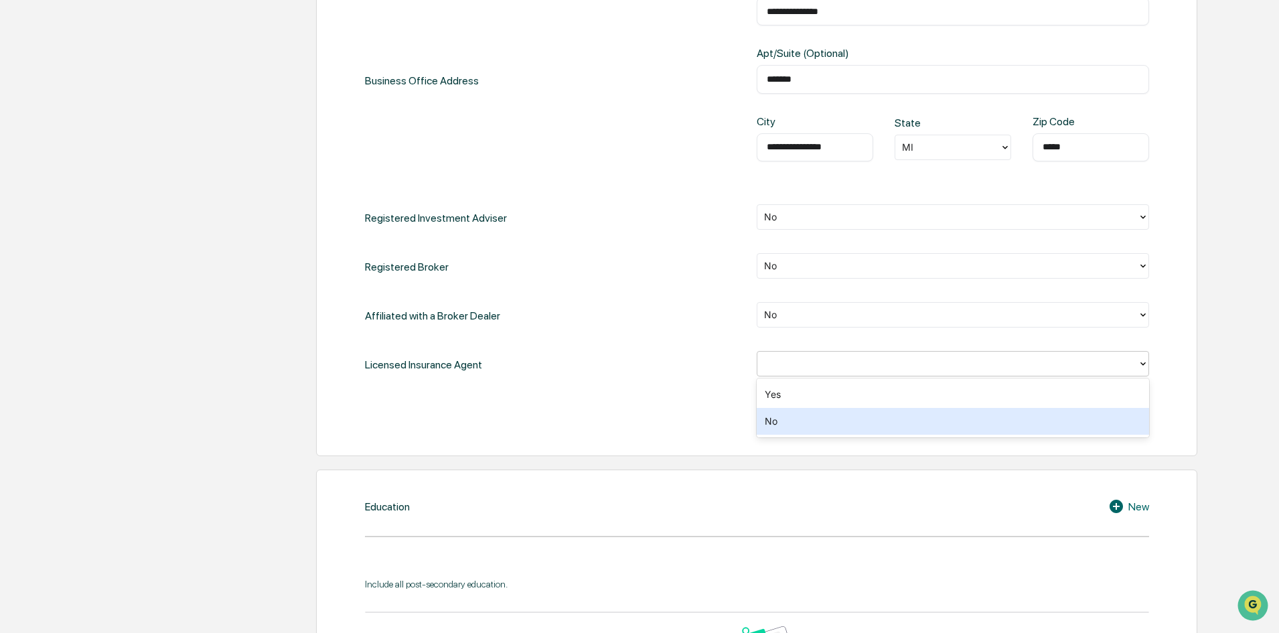
click at [787, 423] on div "No" at bounding box center [953, 421] width 392 height 27
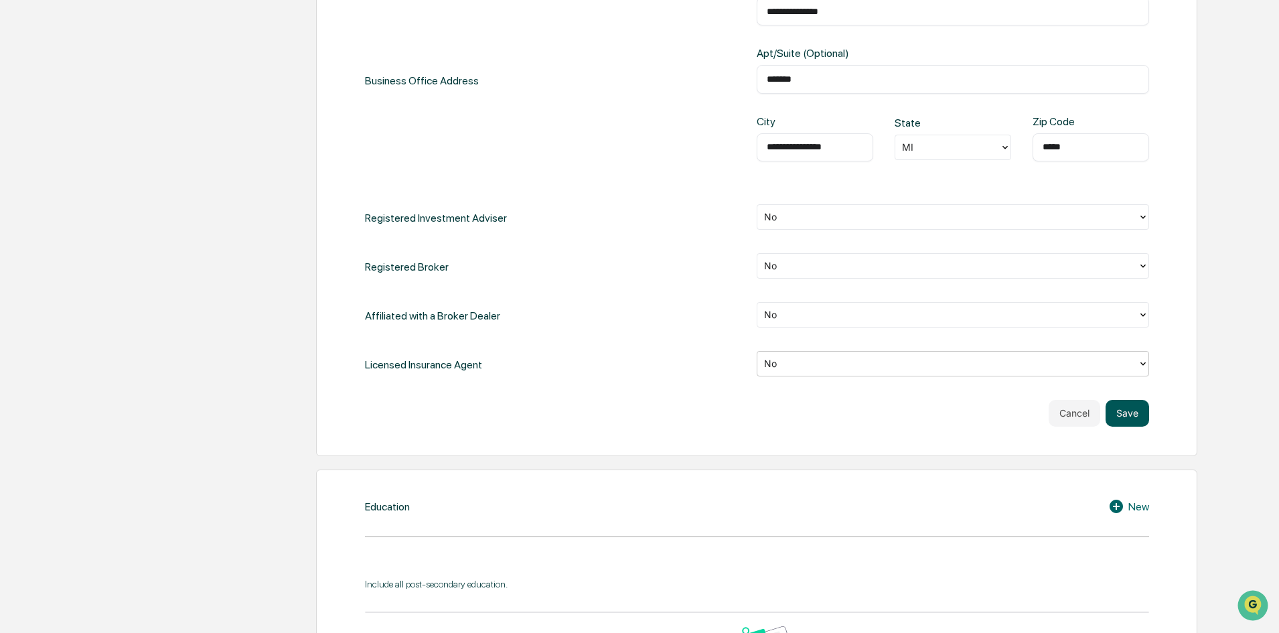
click at [1127, 411] on button "Save" at bounding box center [1128, 413] width 44 height 27
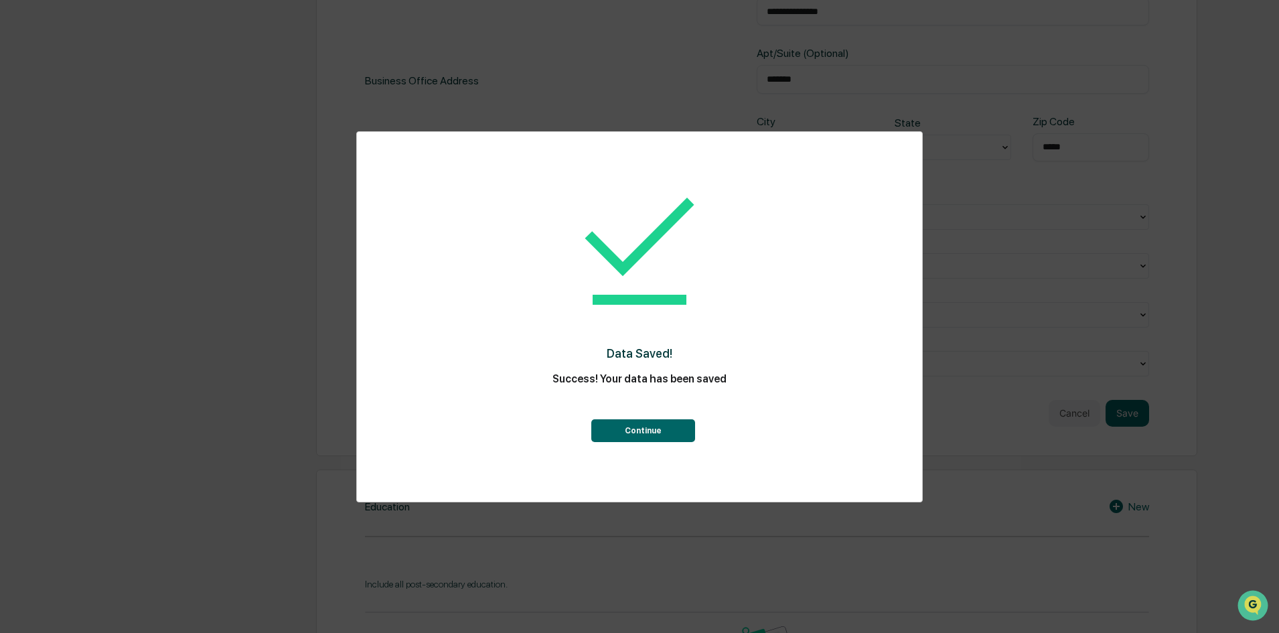
click at [666, 429] on button "Continue" at bounding box center [643, 430] width 104 height 23
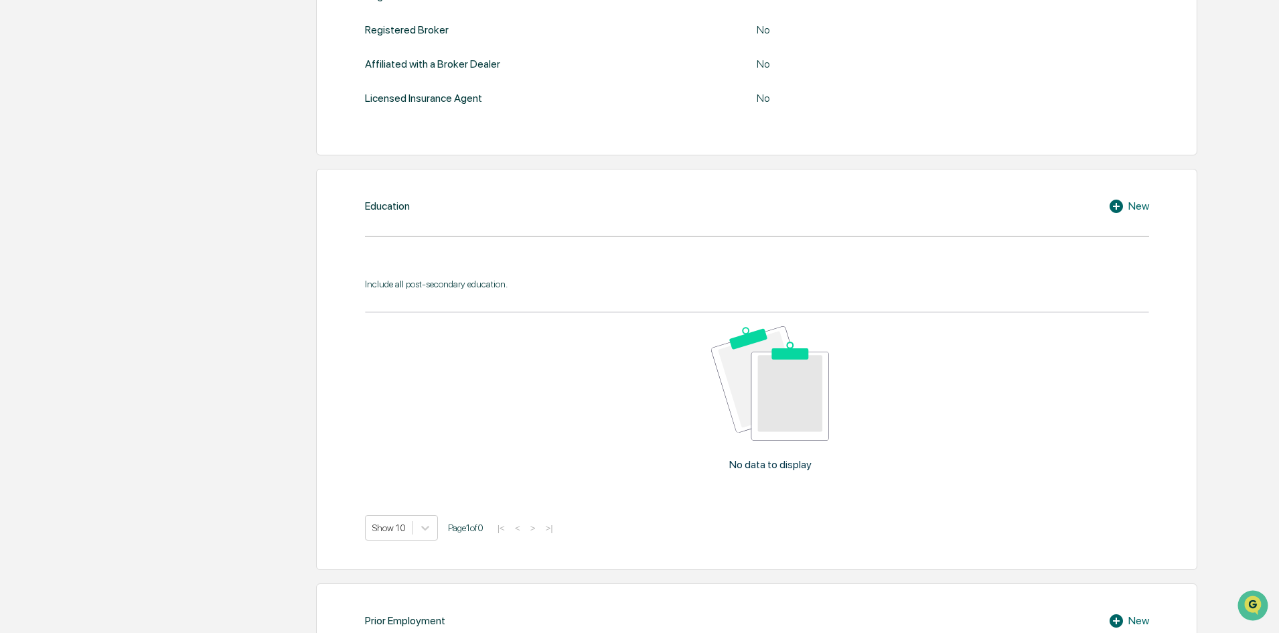
scroll to position [804, 0]
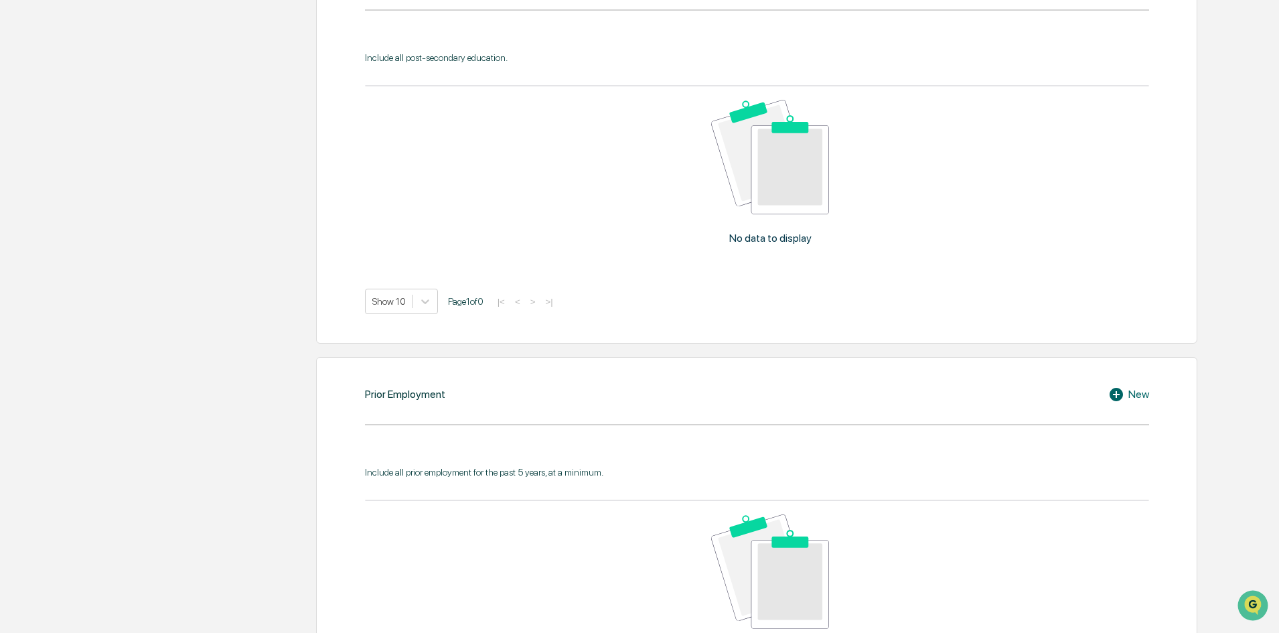
click at [1113, 394] on icon at bounding box center [1116, 394] width 13 height 13
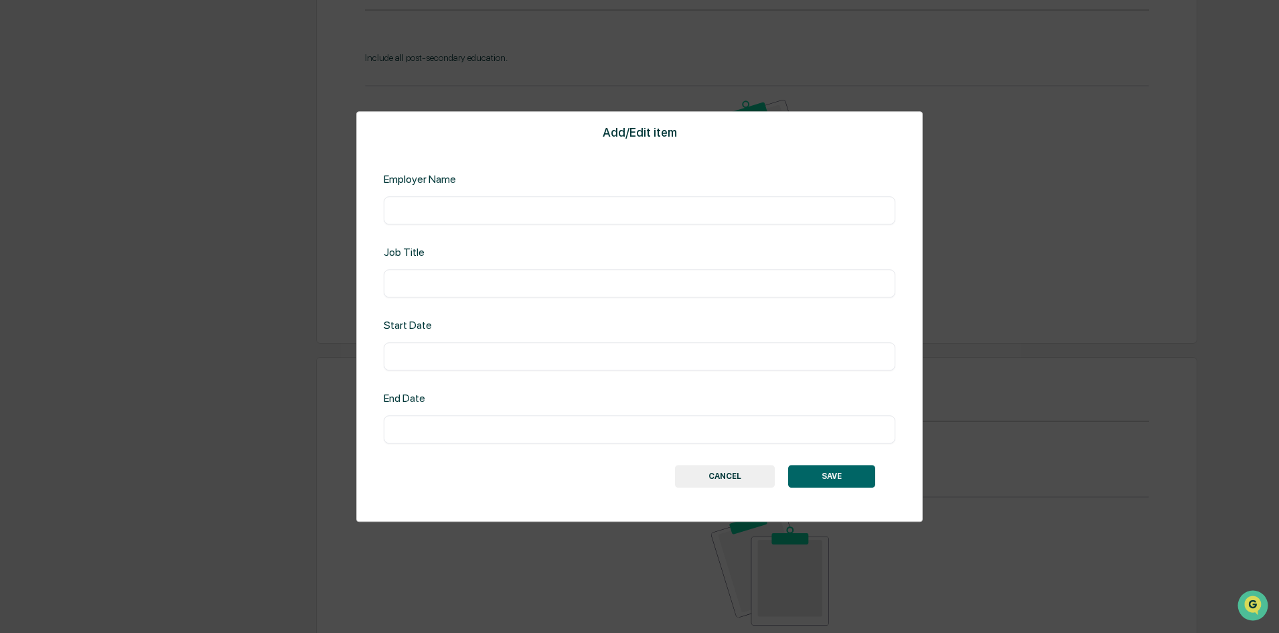
click at [451, 209] on input "text" at bounding box center [639, 210] width 491 height 13
type input "**********"
click at [433, 291] on div "​" at bounding box center [640, 283] width 512 height 28
drag, startPoint x: 430, startPoint y: 352, endPoint x: 433, endPoint y: 337, distance: 14.5
click at [431, 349] on div "​" at bounding box center [640, 356] width 512 height 28
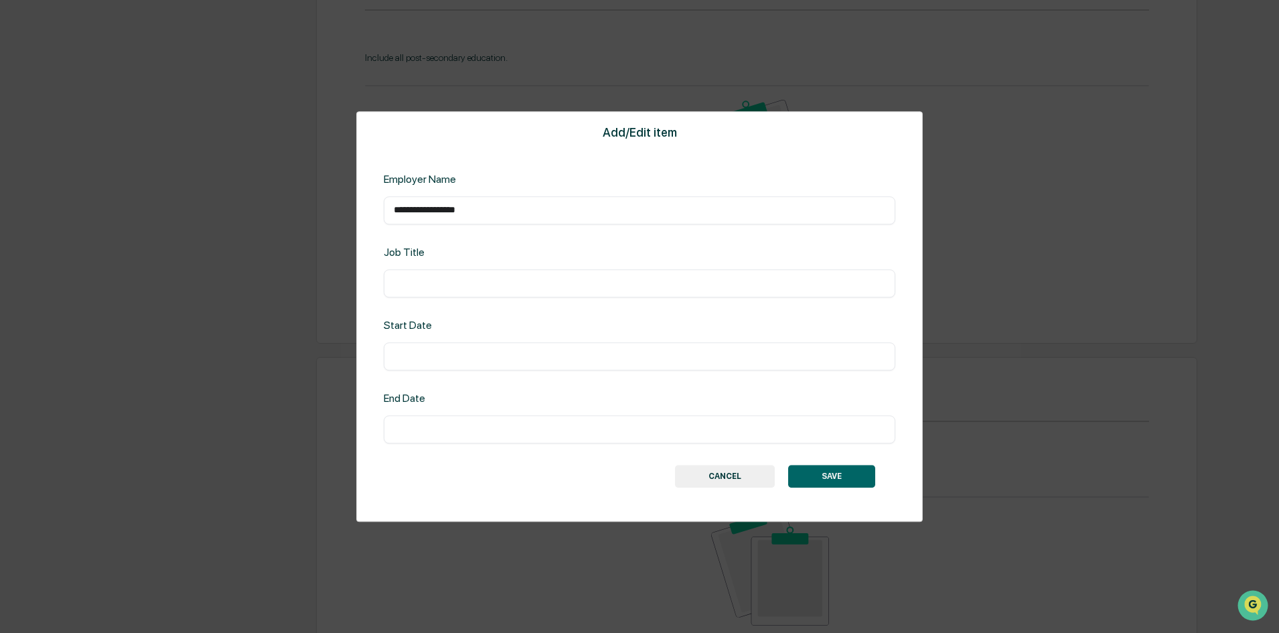
click at [419, 277] on input "text" at bounding box center [639, 283] width 491 height 13
type input "**********"
click at [442, 435] on input "text" at bounding box center [639, 429] width 491 height 13
type input "*******"
click at [428, 350] on input "text" at bounding box center [639, 356] width 491 height 13
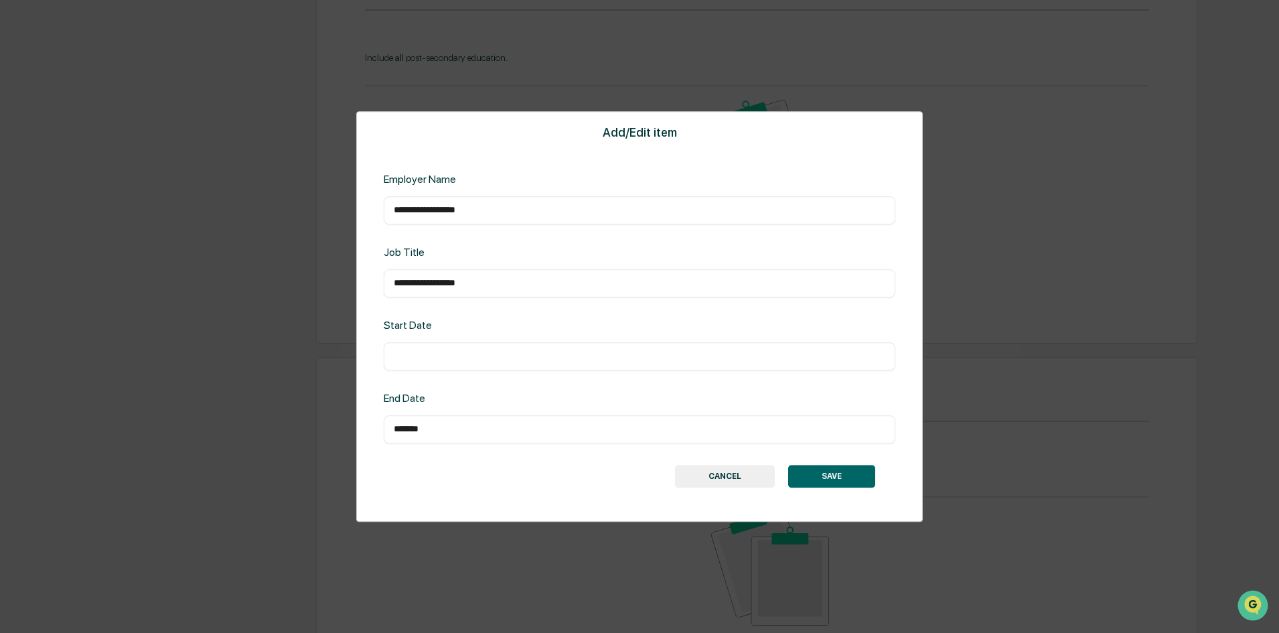
click at [818, 478] on button "SAVE" at bounding box center [831, 476] width 87 height 23
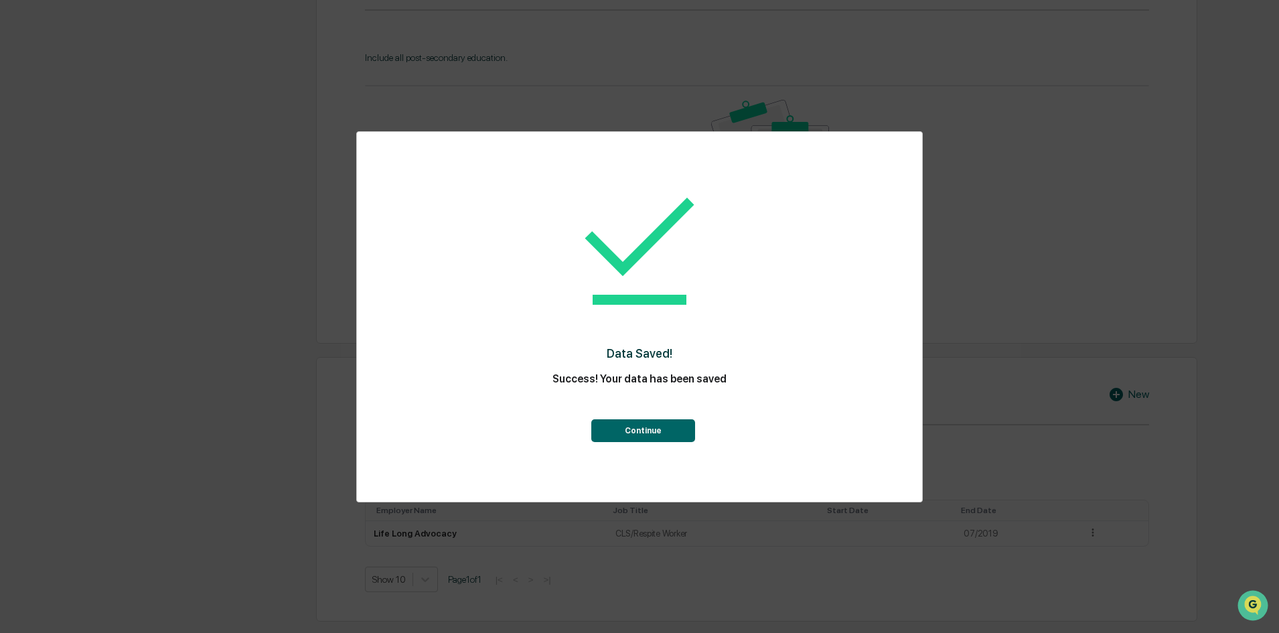
click at [635, 431] on button "Continue" at bounding box center [643, 430] width 104 height 23
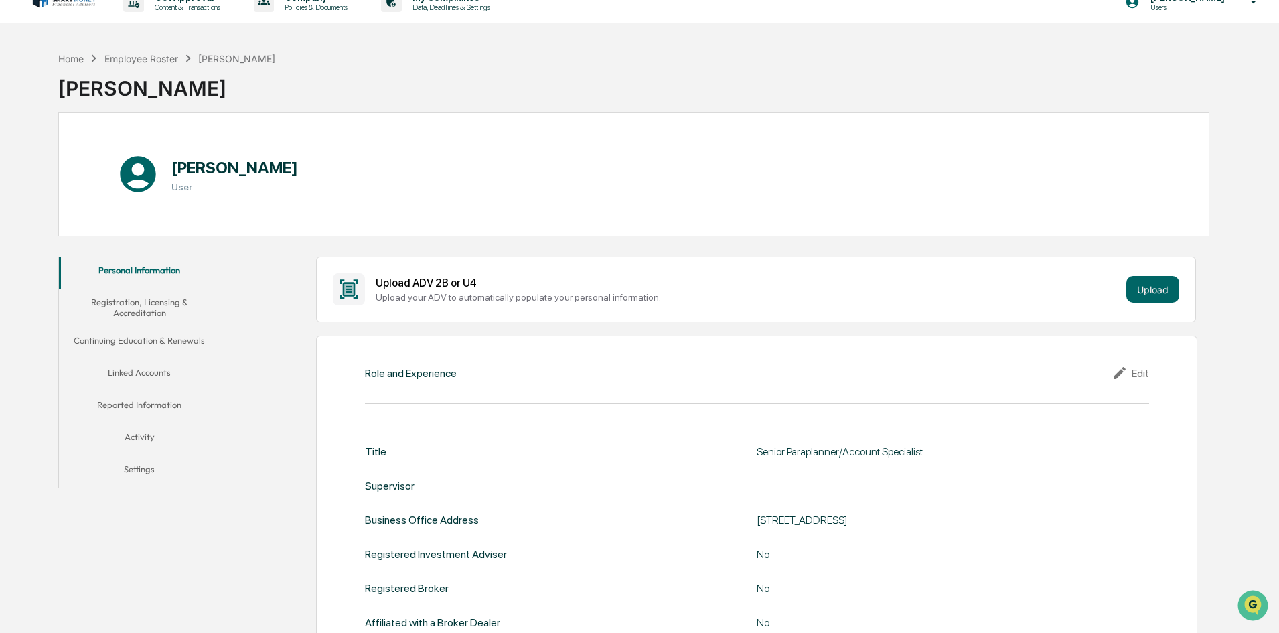
scroll to position [0, 0]
